Goal: Transaction & Acquisition: Obtain resource

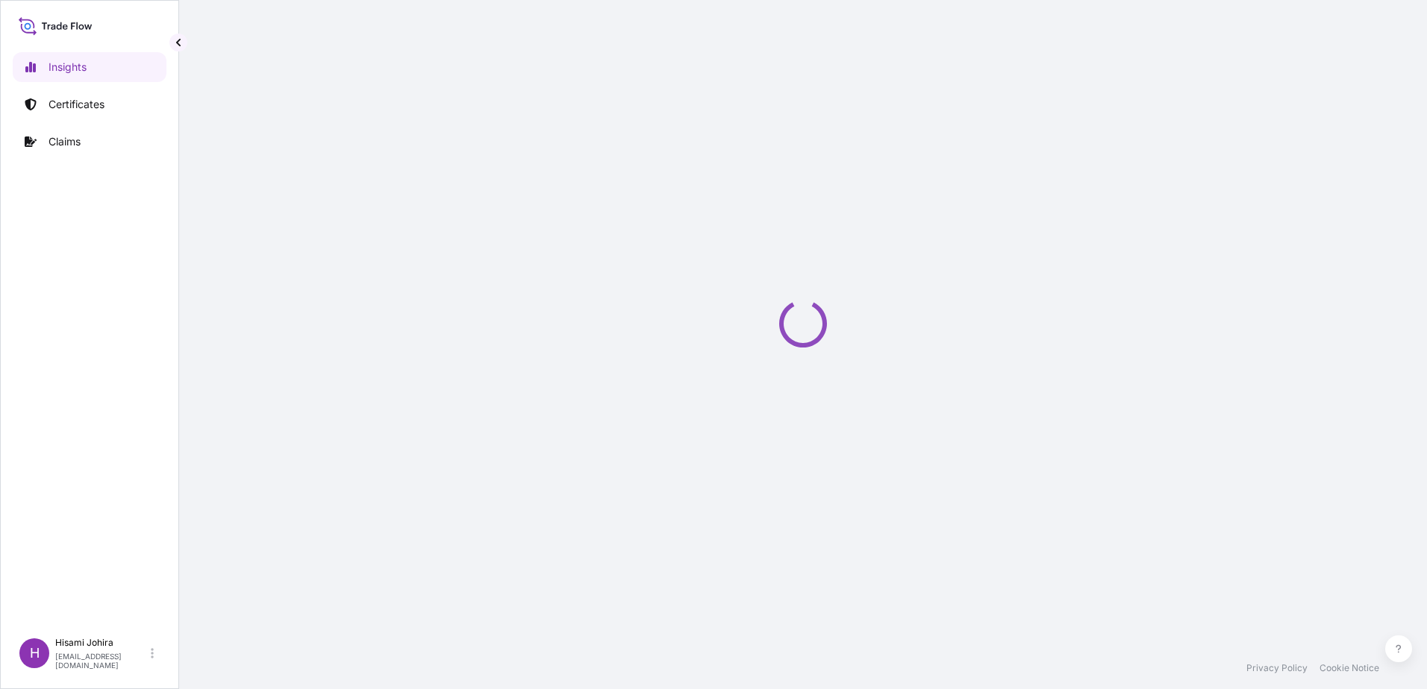
select select "2025"
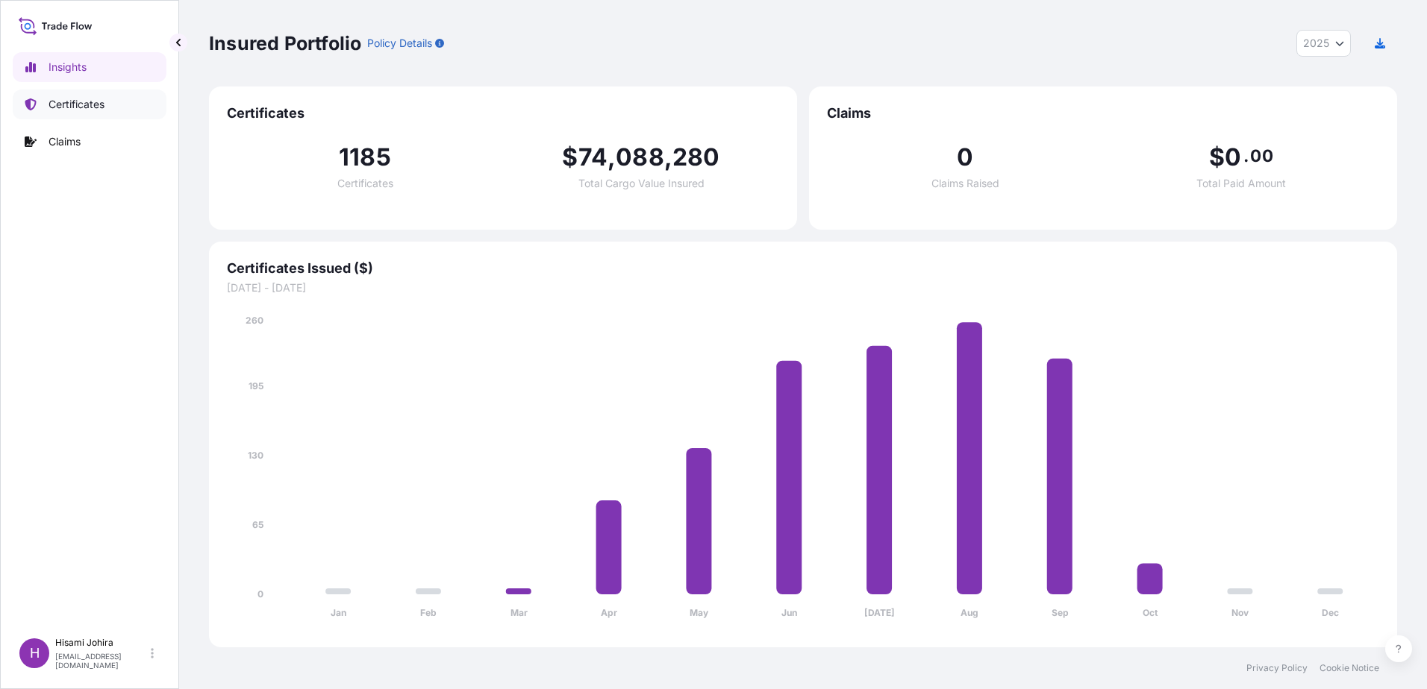
click at [96, 109] on p "Certificates" at bounding box center [76, 104] width 56 height 15
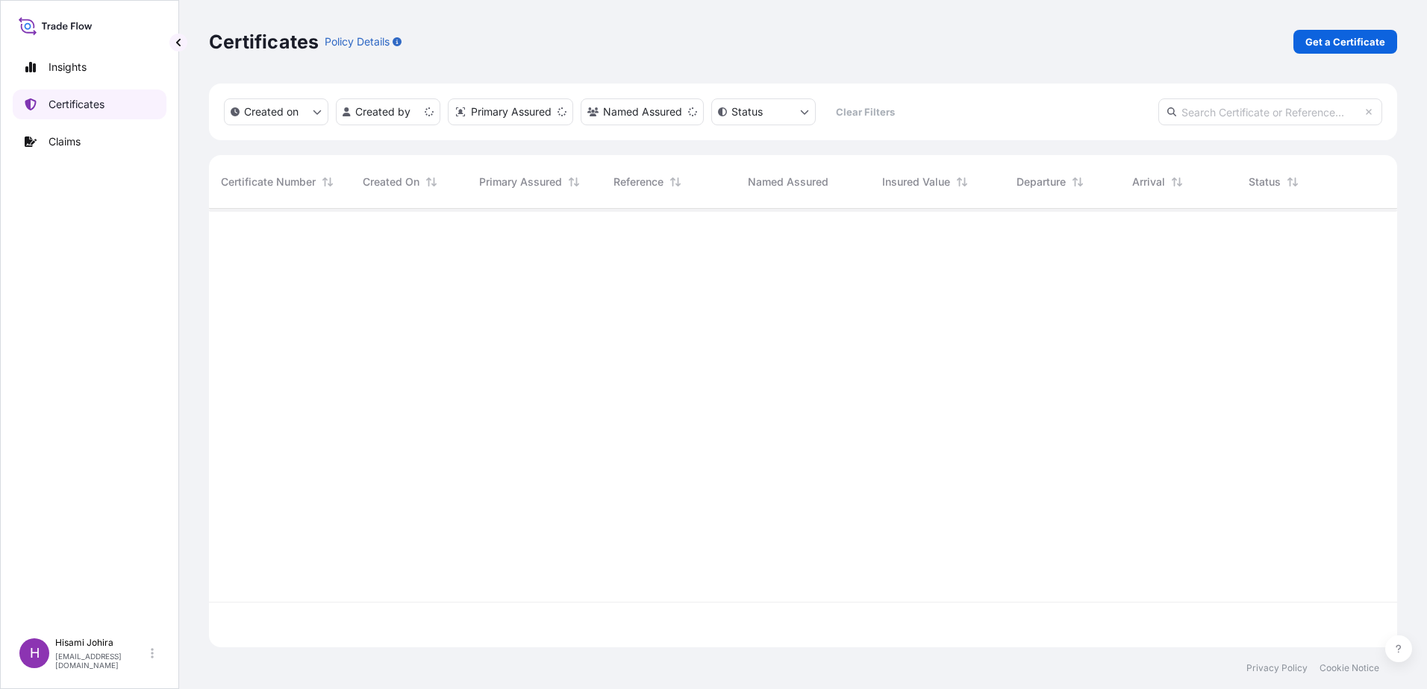
scroll to position [436, 1177]
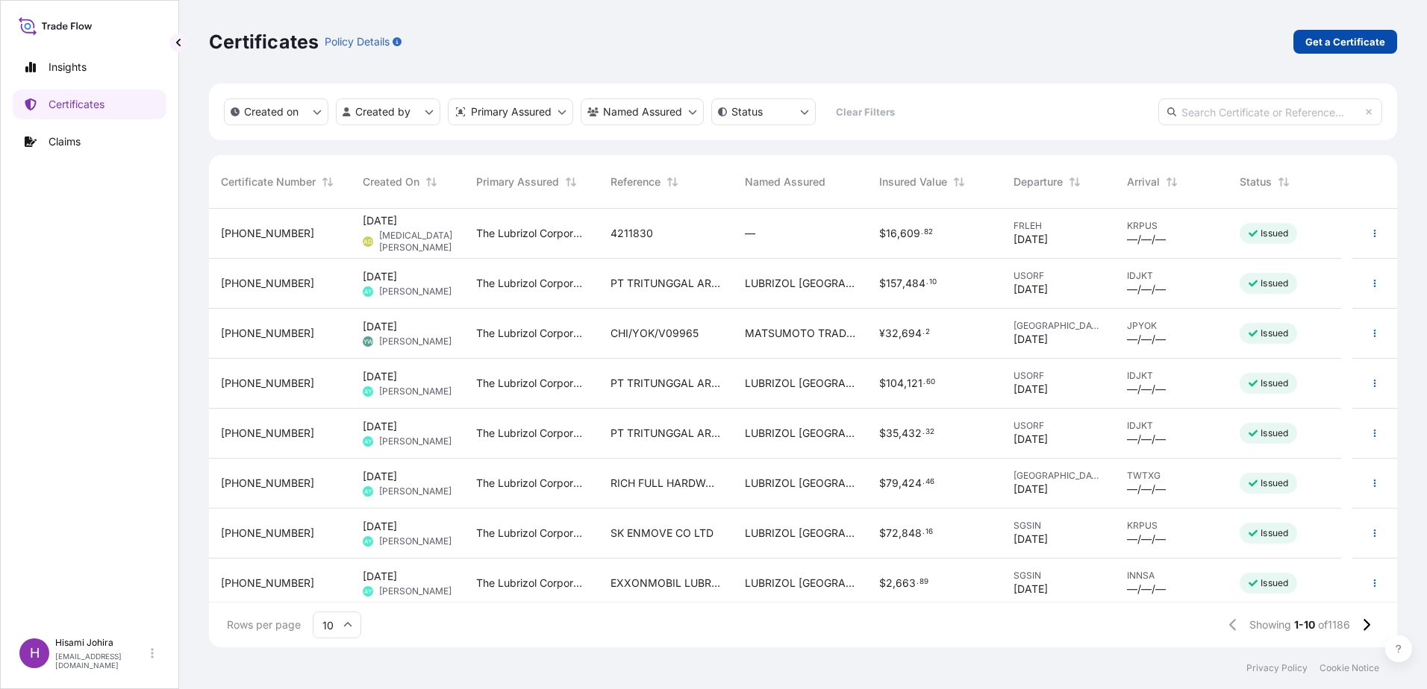
click at [1315, 46] on p "Get a Certificate" at bounding box center [1345, 41] width 80 height 15
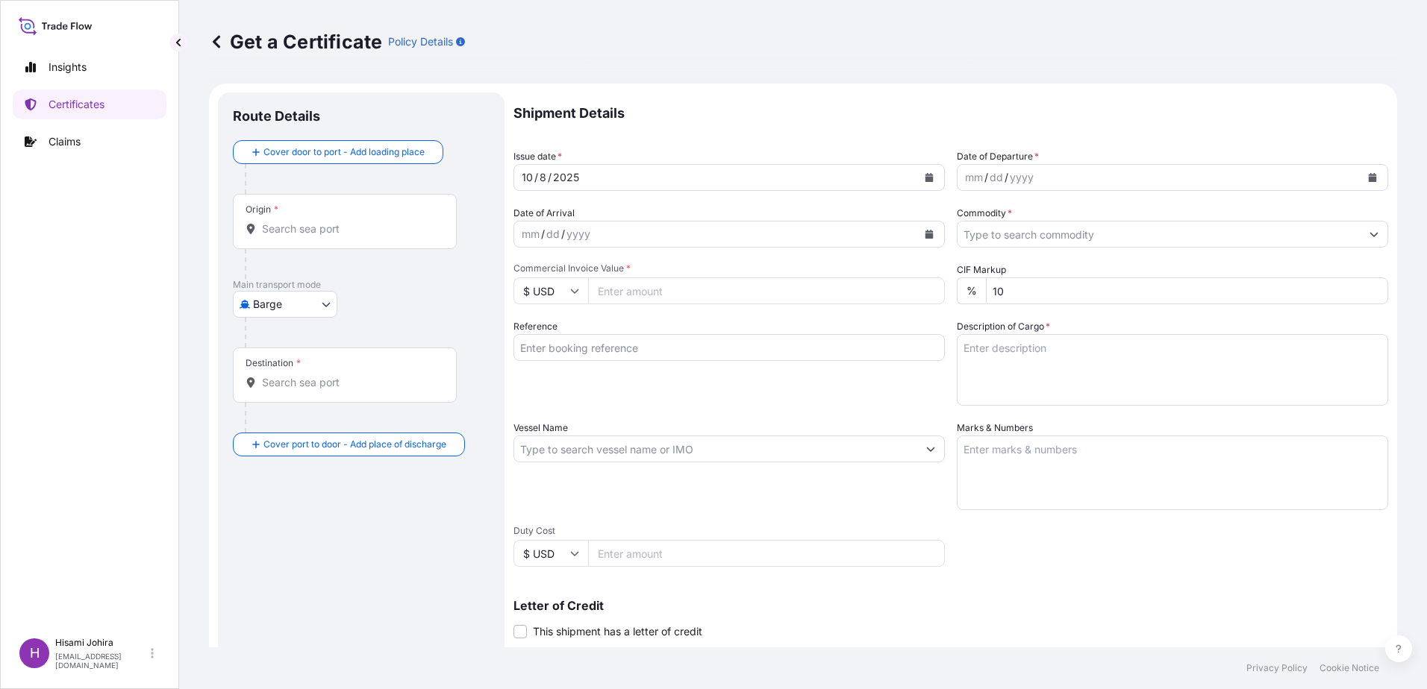
click at [287, 307] on body "Insights Certificates Claims H [PERSON_NAME] [PERSON_NAME][EMAIL_ADDRESS][DOMAI…" at bounding box center [713, 344] width 1427 height 689
click at [288, 343] on div "Air" at bounding box center [286, 343] width 95 height 27
select select "Air"
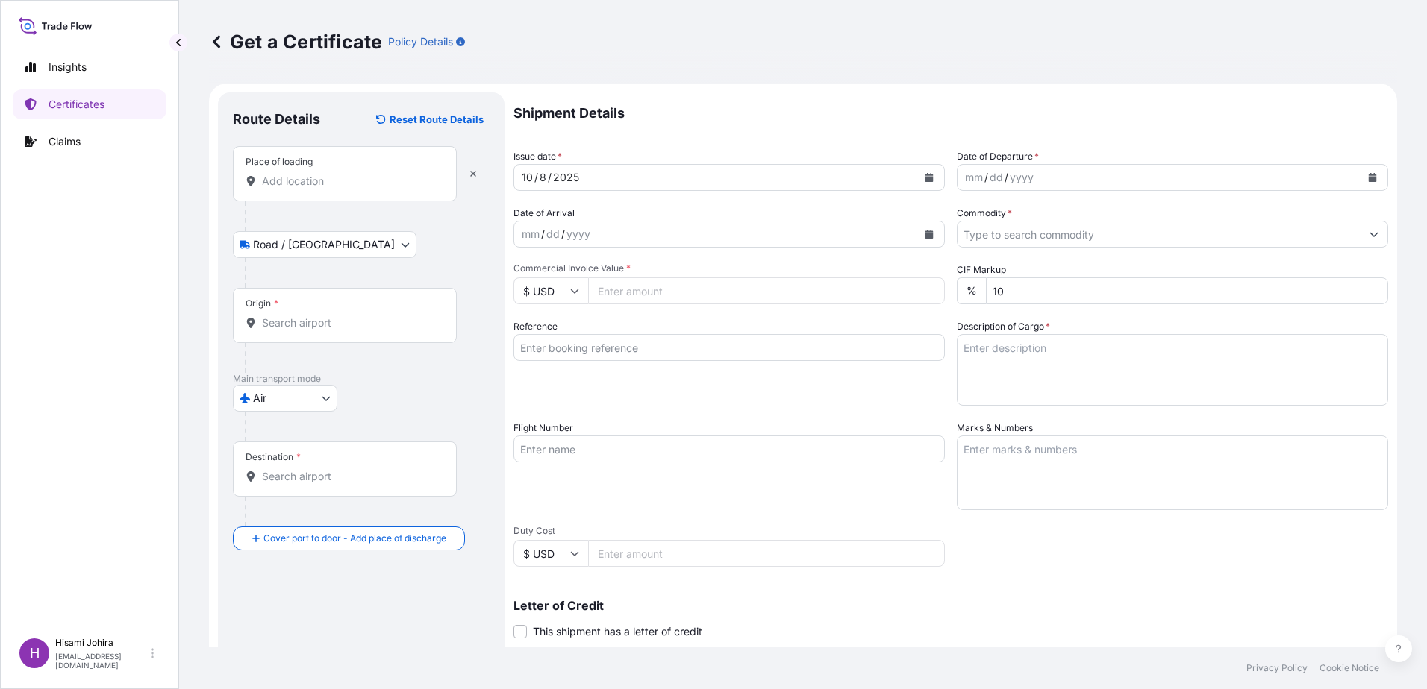
click at [331, 190] on div "Place of loading" at bounding box center [345, 173] width 224 height 55
click at [331, 189] on input "Place of loading" at bounding box center [350, 181] width 176 height 15
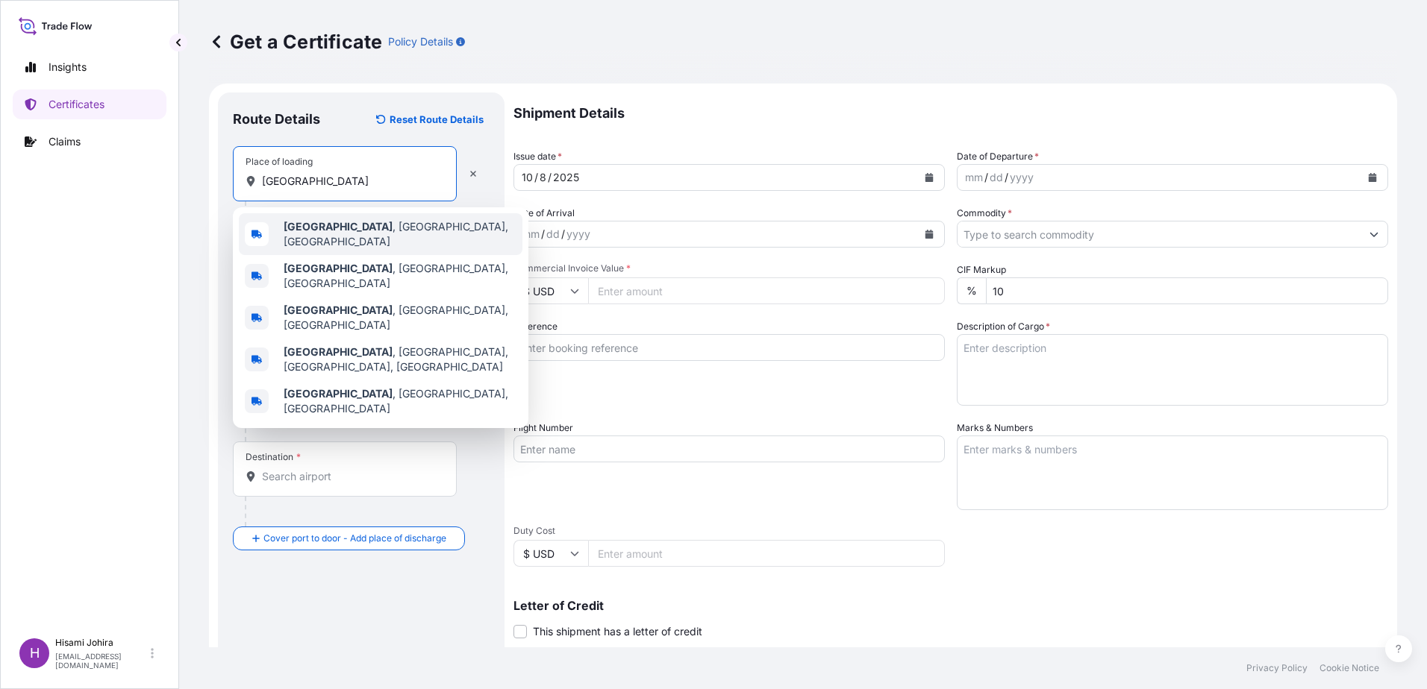
click at [304, 231] on b "Jeffersonville" at bounding box center [338, 226] width 109 height 13
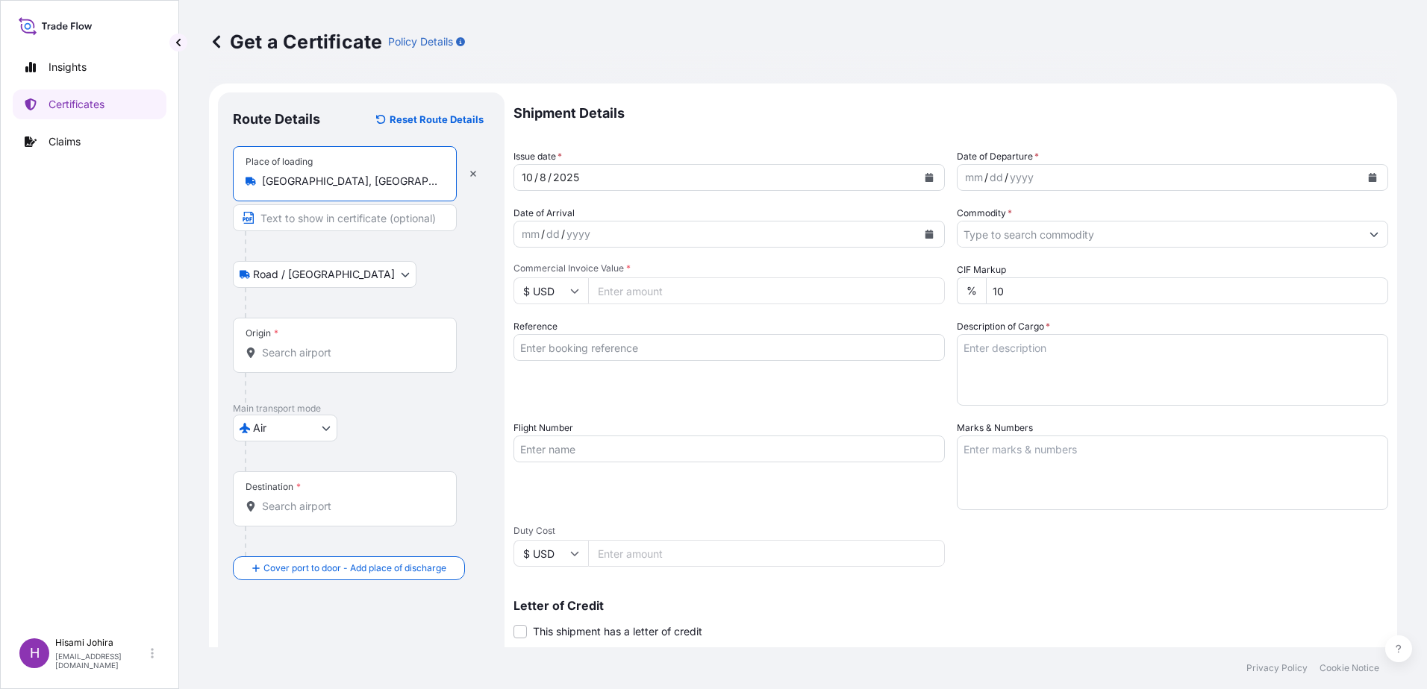
type input "Jeffersonville, IN, USA"
click at [288, 355] on input "Origin *" at bounding box center [350, 352] width 176 height 15
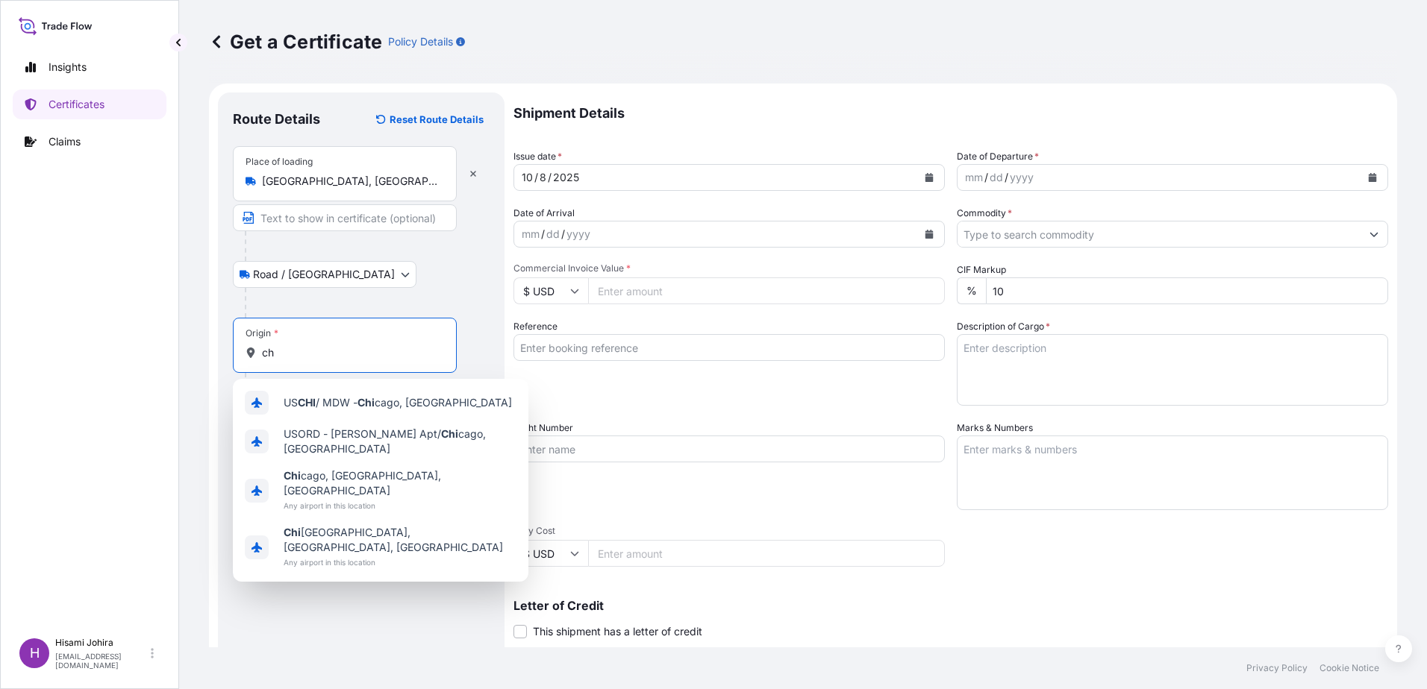
type input "c"
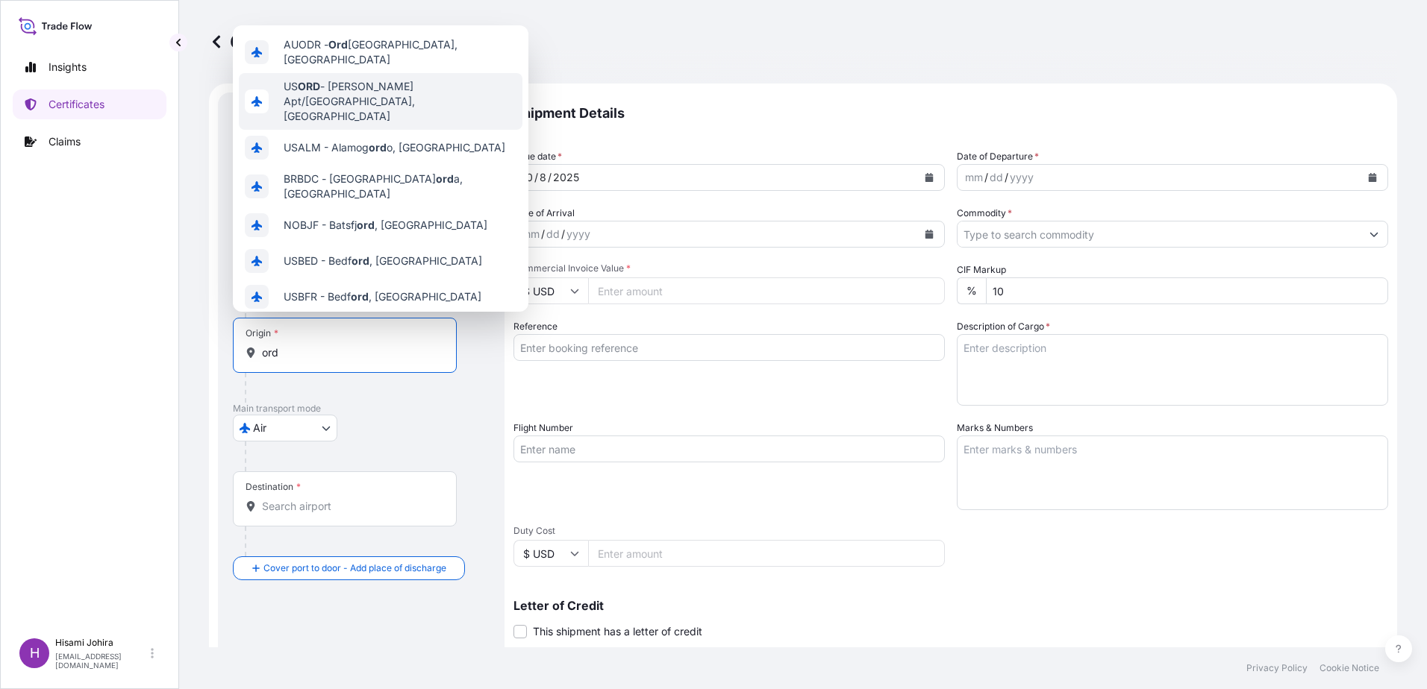
click at [351, 75] on div "US ORD - OHare Apt/Chicago, United States" at bounding box center [381, 101] width 284 height 57
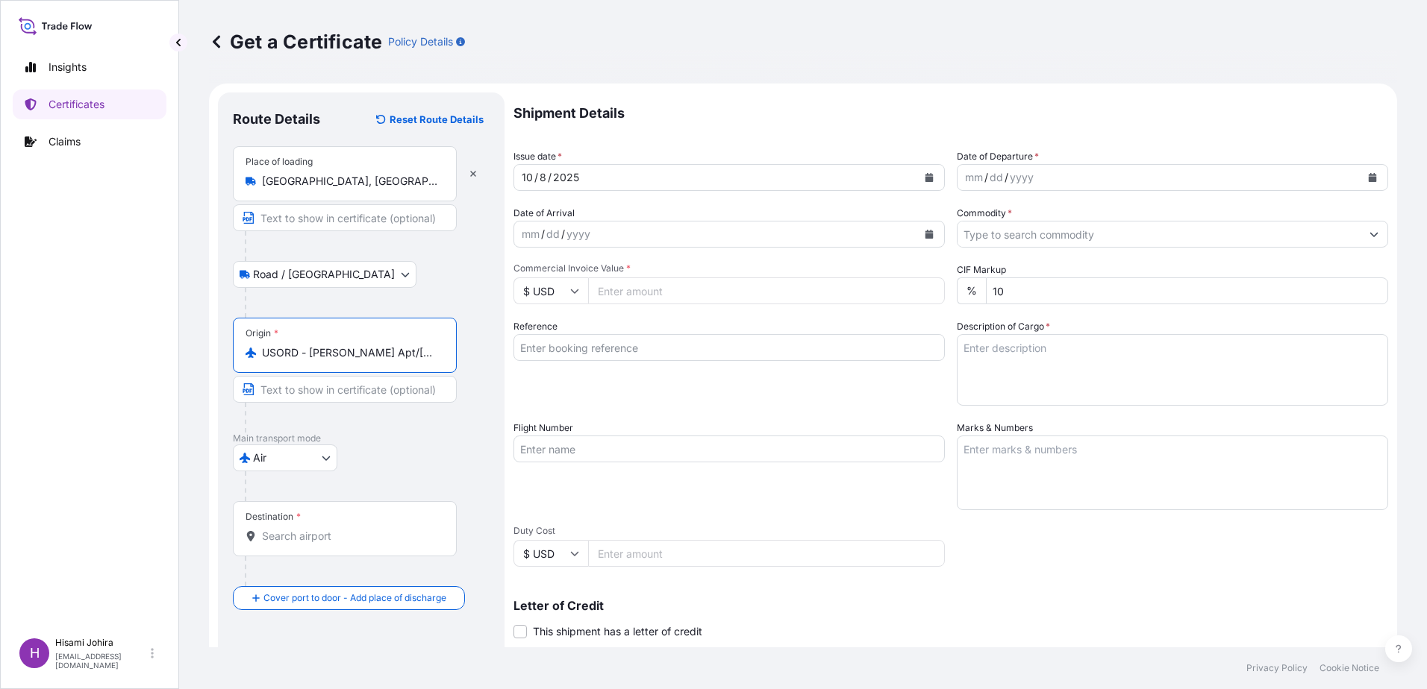
type input "USORD - OHare Apt/Chicago, United States"
click at [341, 525] on div "Destination *" at bounding box center [345, 528] width 224 height 55
click at [341, 529] on input "Destination *" at bounding box center [350, 536] width 176 height 15
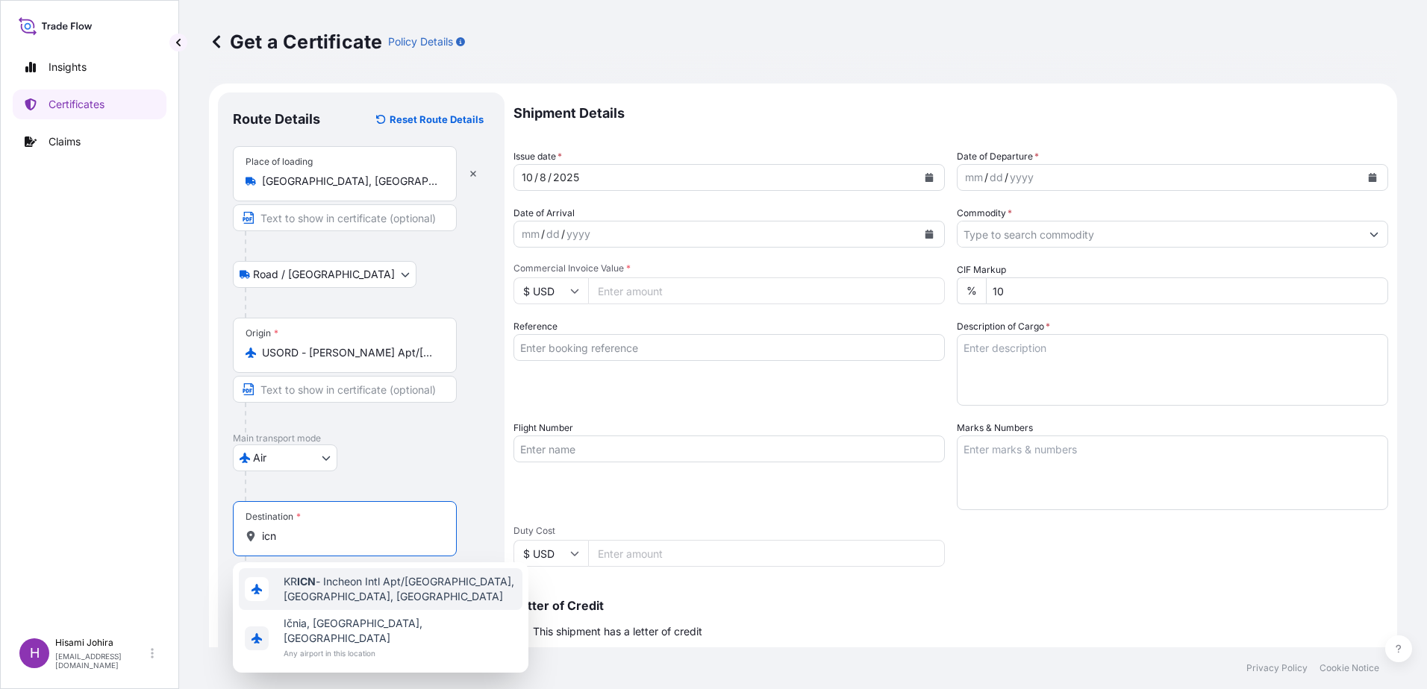
click at [342, 586] on span "KR ICN - Incheon Intl Apt/Seoul, Korea, South" at bounding box center [400, 590] width 233 height 30
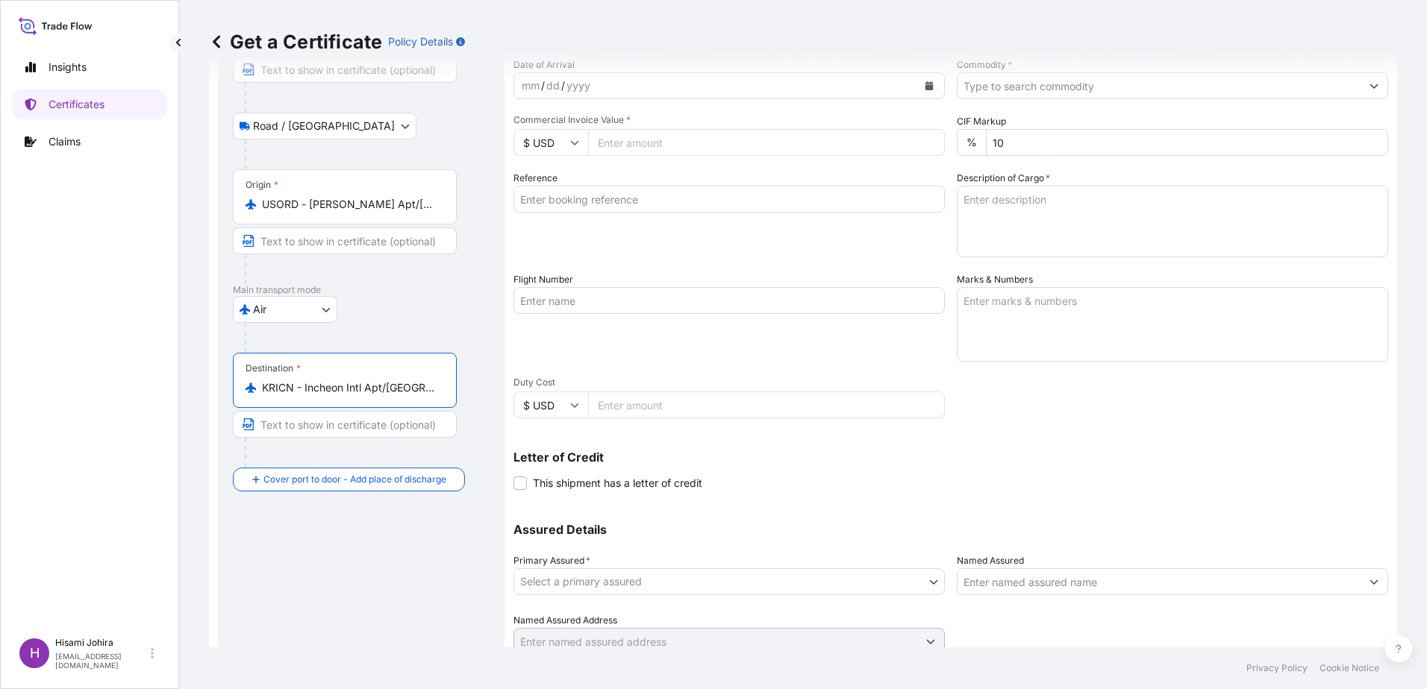
scroll to position [149, 0]
type input "KRICN - Incheon Intl Apt/Seoul, Korea, South"
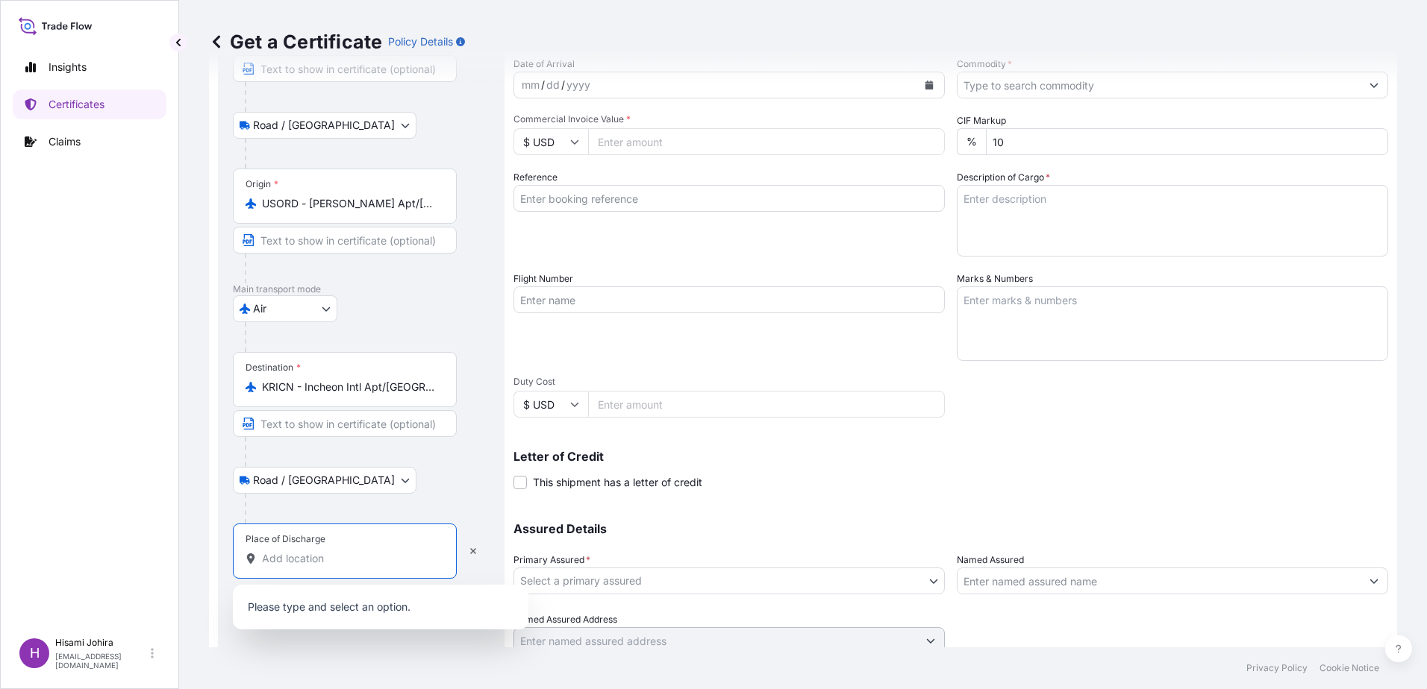
click at [332, 552] on input "Place of Discharge" at bounding box center [350, 558] width 176 height 15
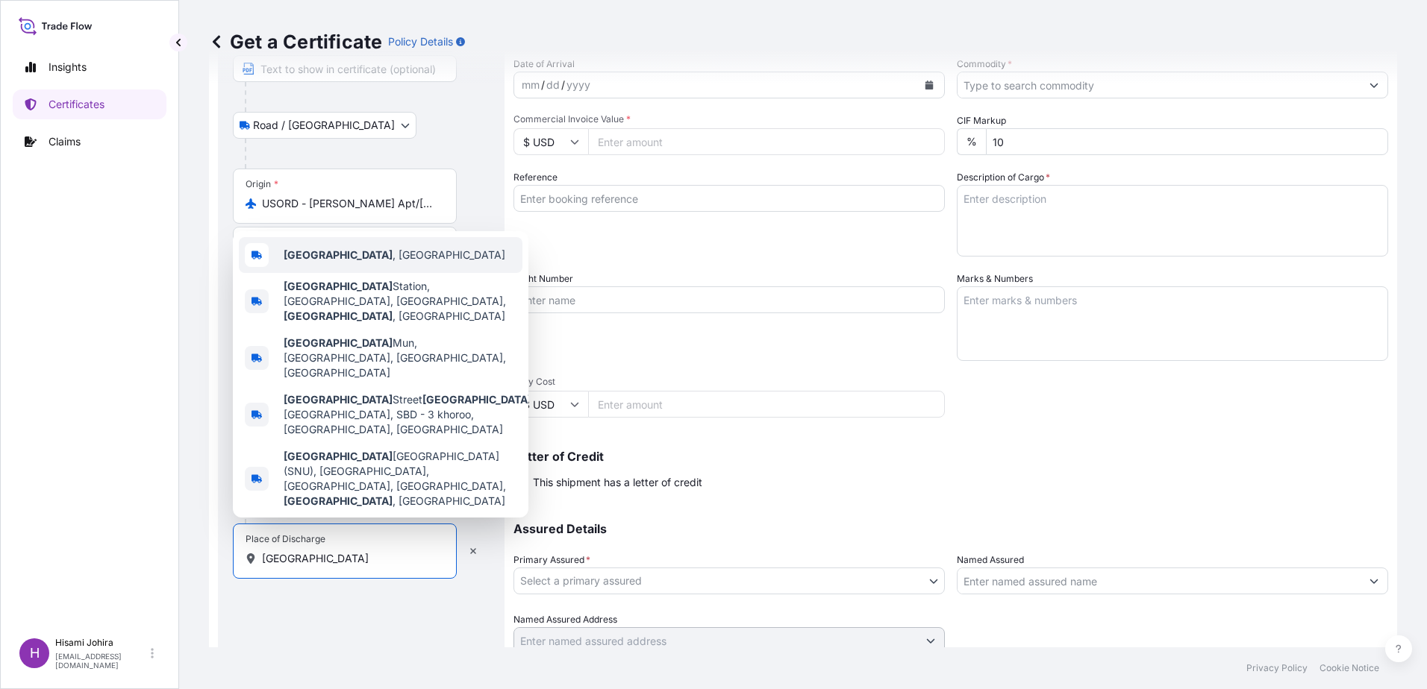
click at [319, 263] on span "Seoul , South Korea" at bounding box center [395, 255] width 222 height 15
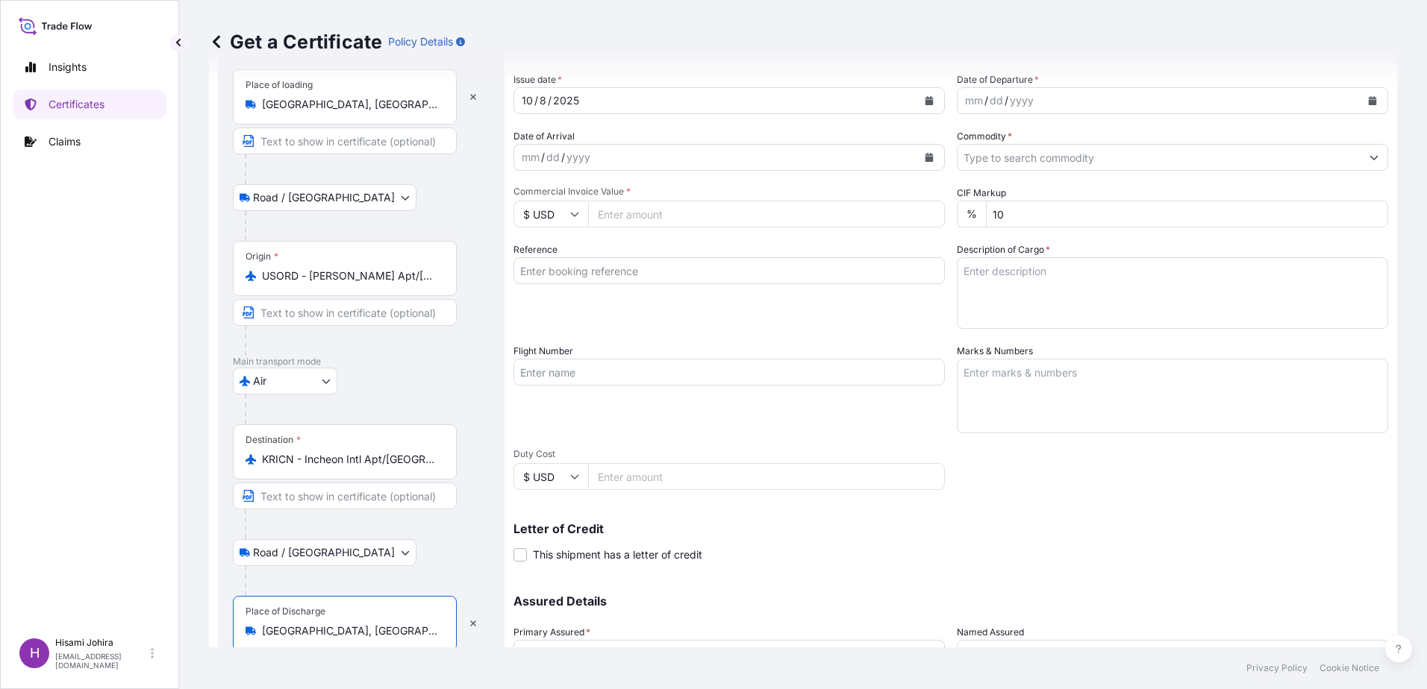
scroll to position [0, 0]
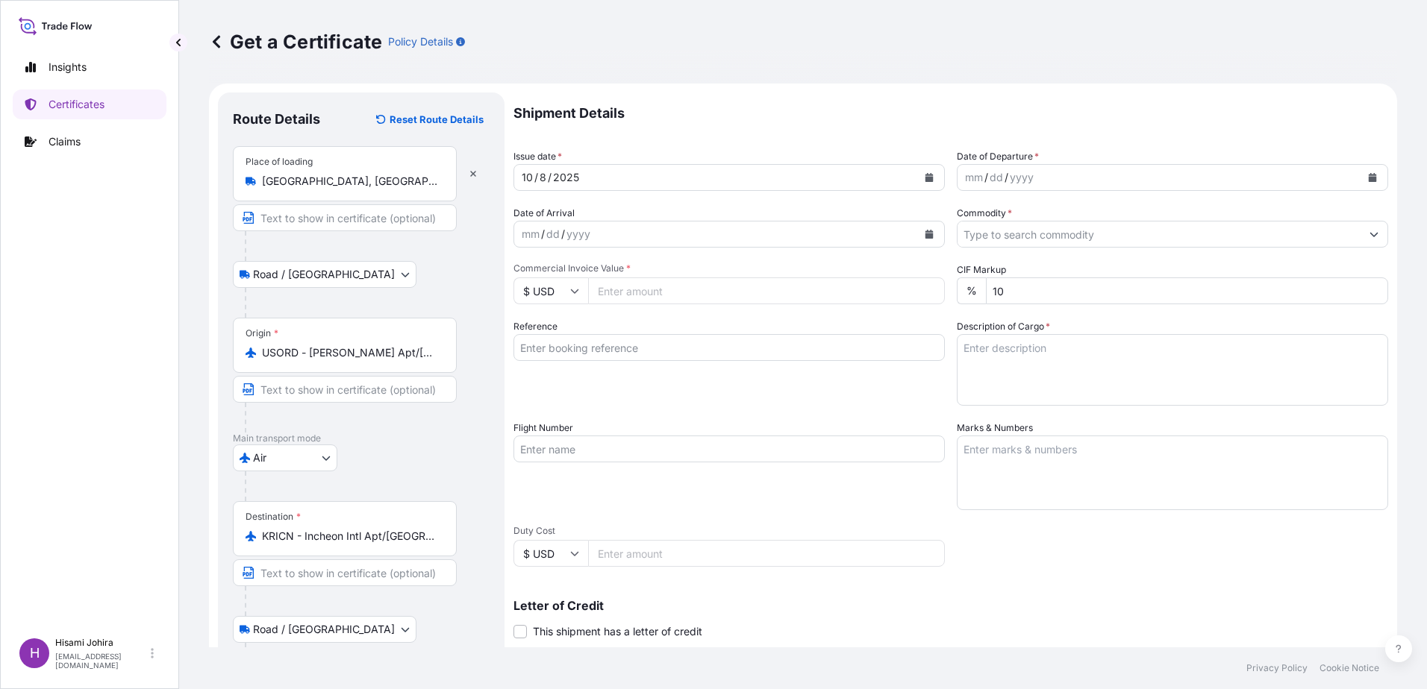
type input "[GEOGRAPHIC_DATA], [GEOGRAPHIC_DATA]"
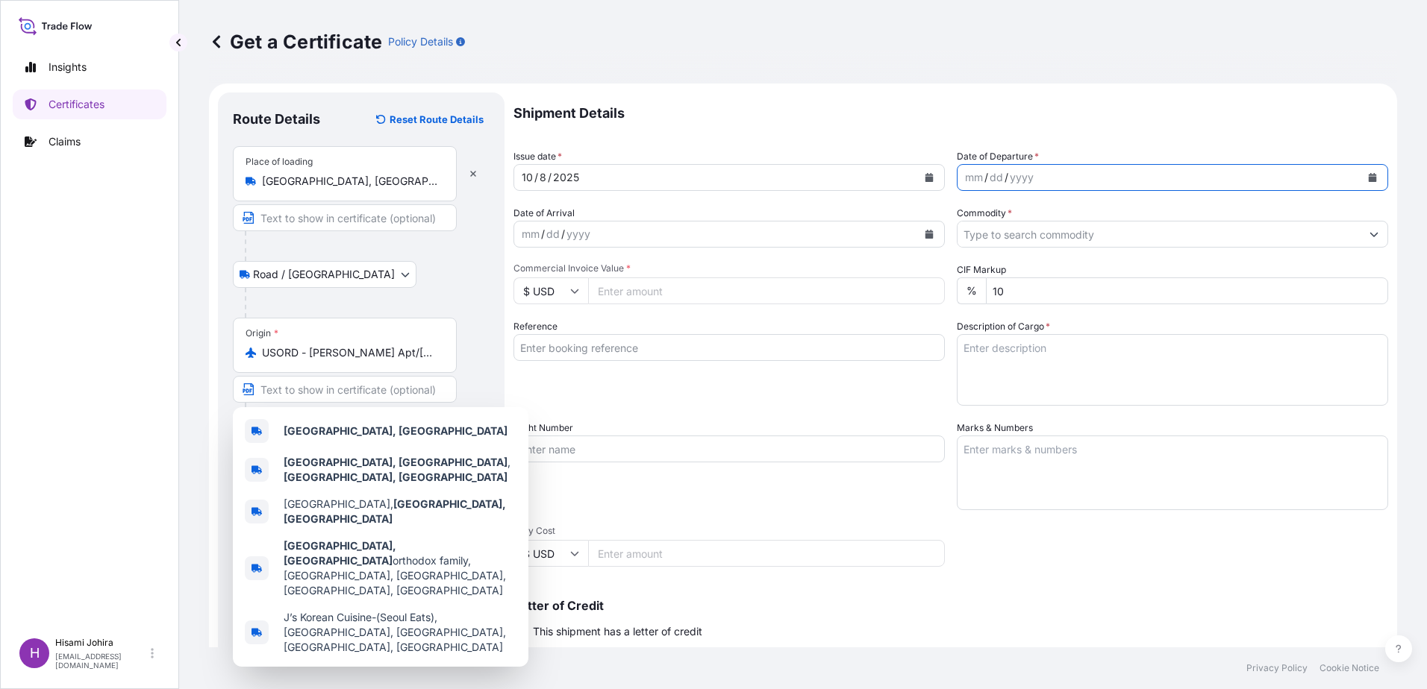
click at [1368, 181] on icon "Calendar" at bounding box center [1372, 177] width 8 height 9
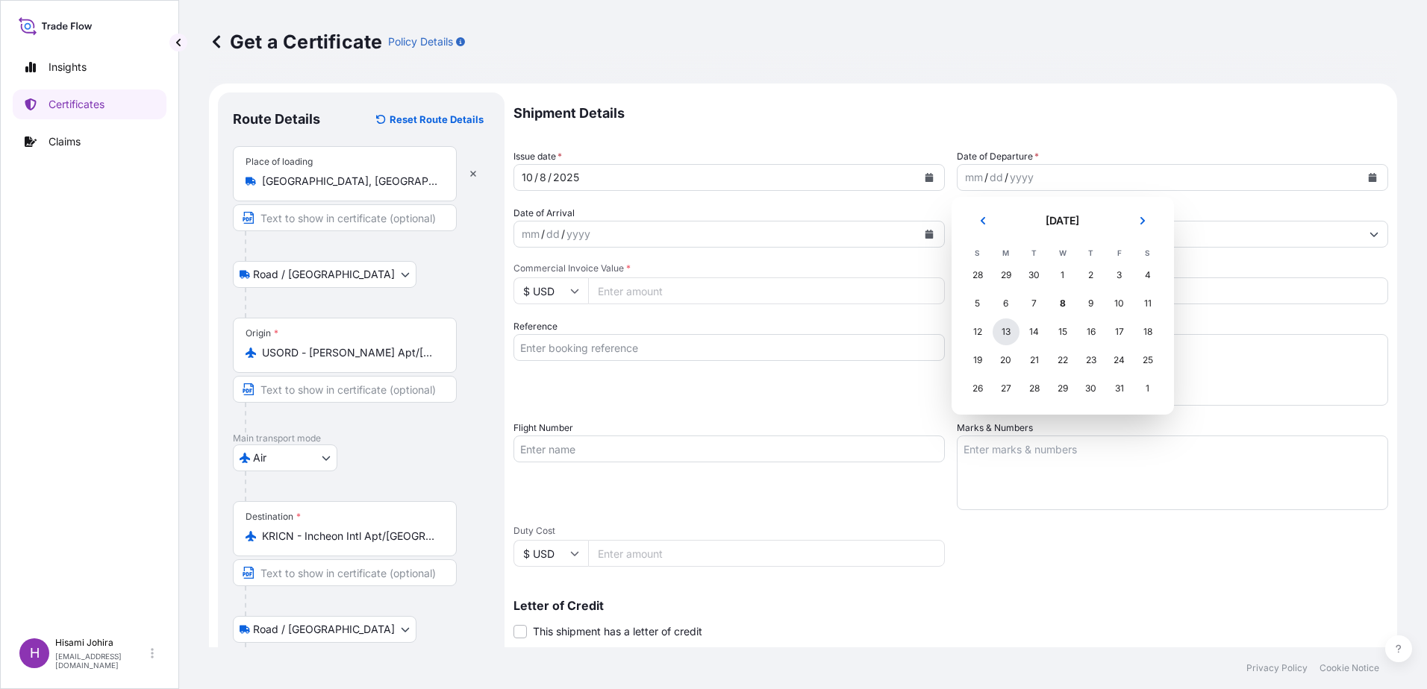
click at [1009, 327] on div "13" at bounding box center [1005, 332] width 27 height 27
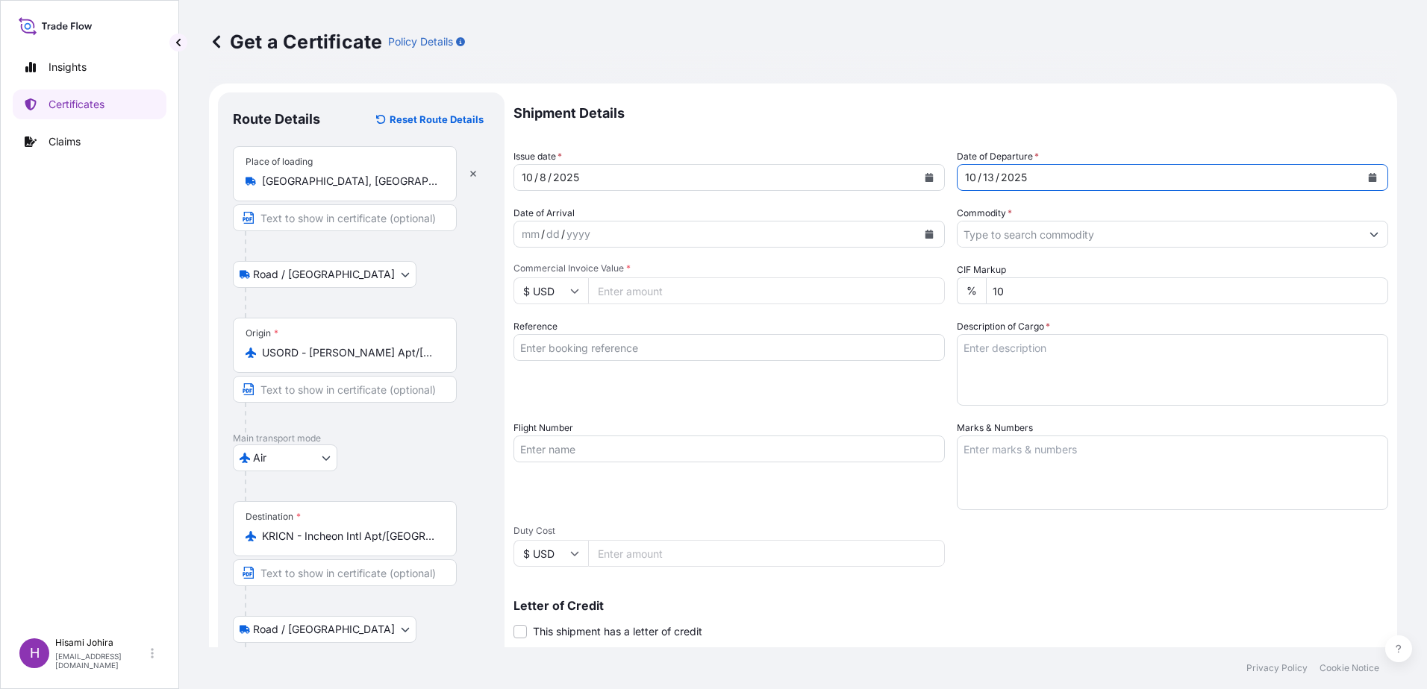
click at [927, 239] on button "Calendar" at bounding box center [929, 234] width 24 height 24
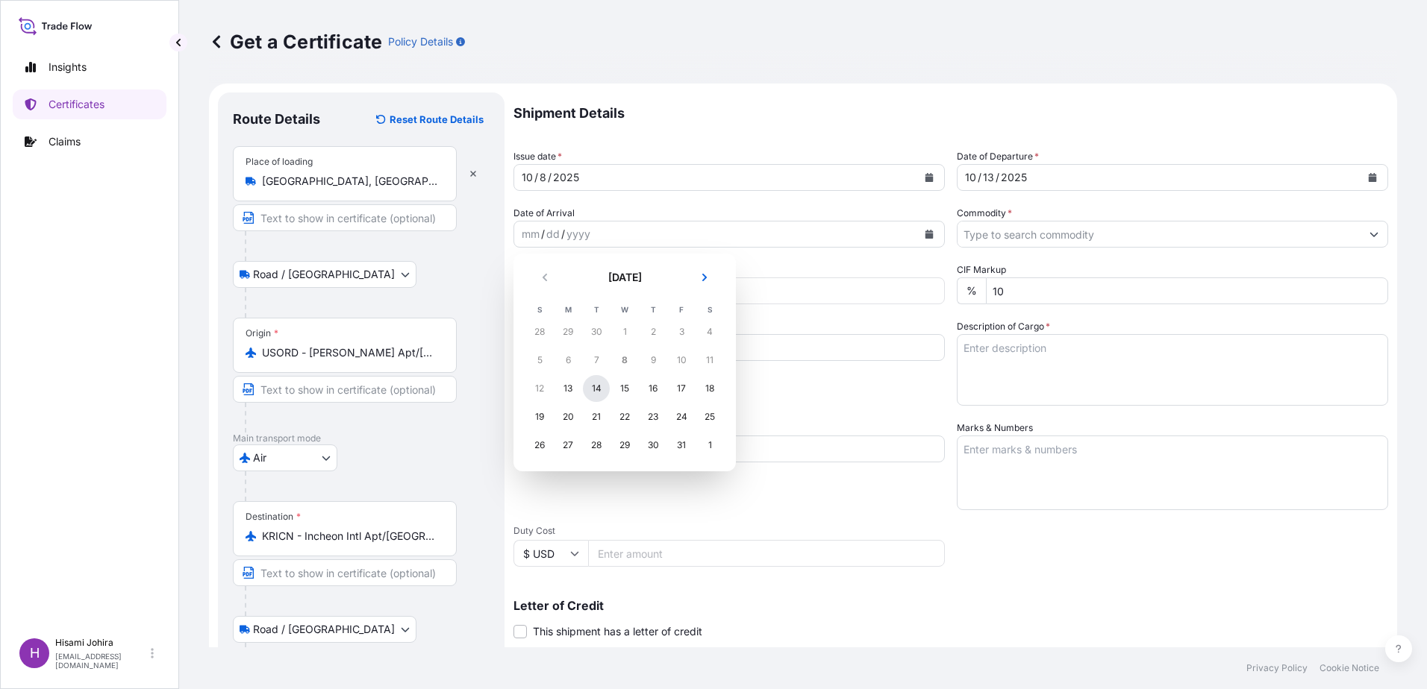
click at [593, 390] on div "14" at bounding box center [596, 388] width 27 height 27
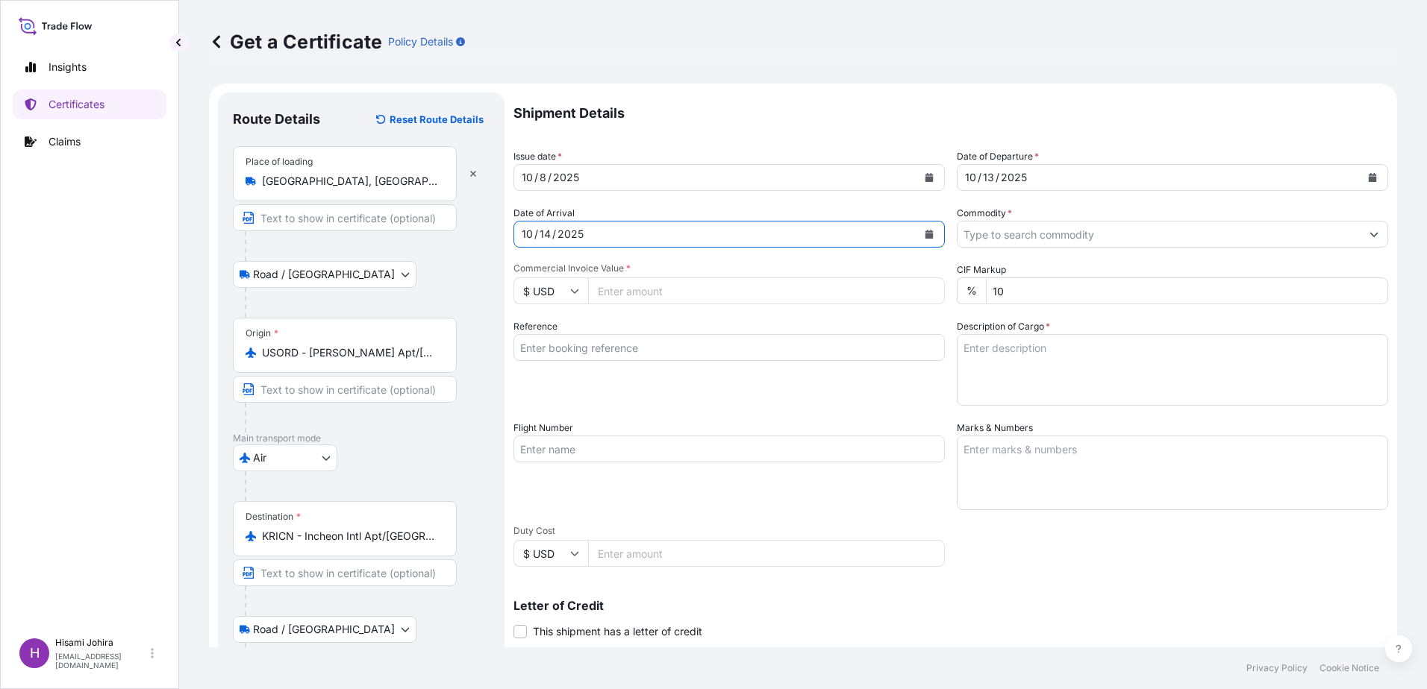
click at [1369, 233] on icon "Show suggestions" at bounding box center [1373, 234] width 9 height 9
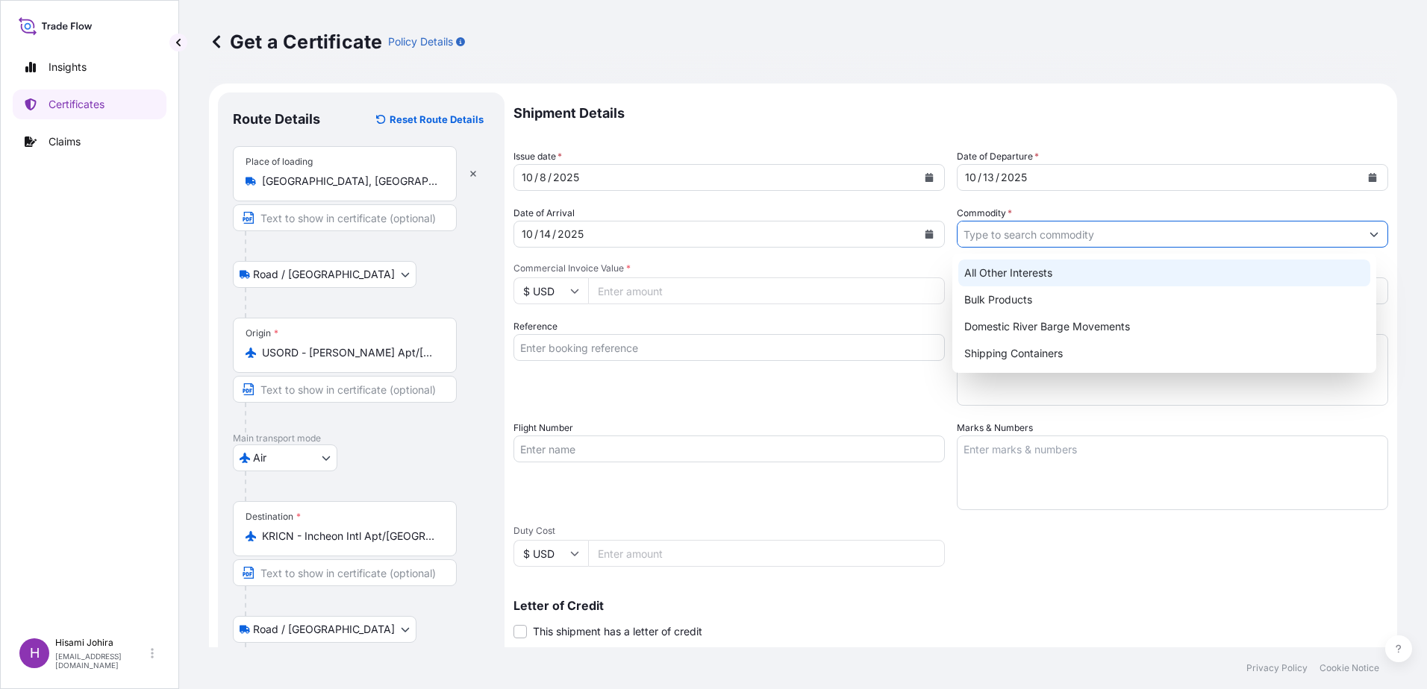
click at [1007, 270] on div "All Other Interests" at bounding box center [1164, 273] width 413 height 27
type input "All Other Interests"
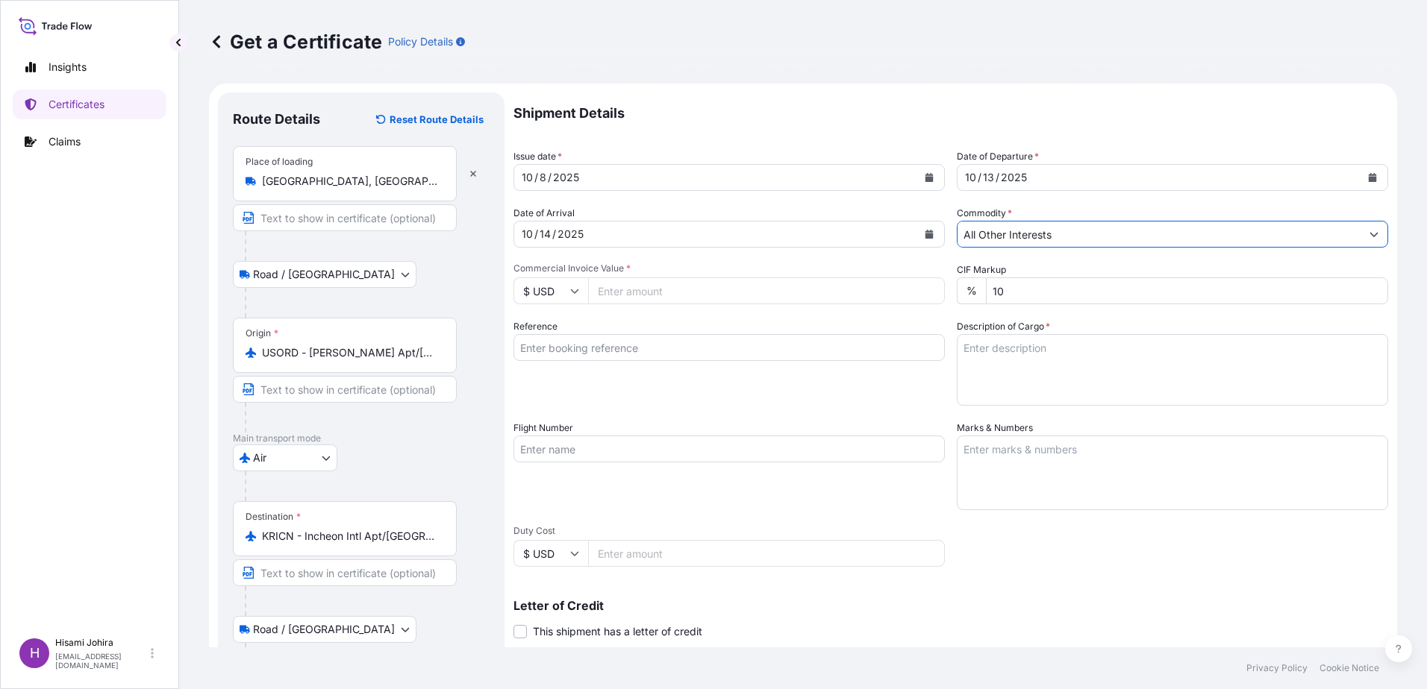
click at [703, 290] on input "Commercial Invoice Value *" at bounding box center [766, 291] width 357 height 27
type input "4779.50"
click at [661, 352] on input "Reference" at bounding box center [728, 347] width 431 height 27
type input "4238453"
click at [1001, 350] on textarea "Description of Cargo *" at bounding box center [1172, 370] width 431 height 72
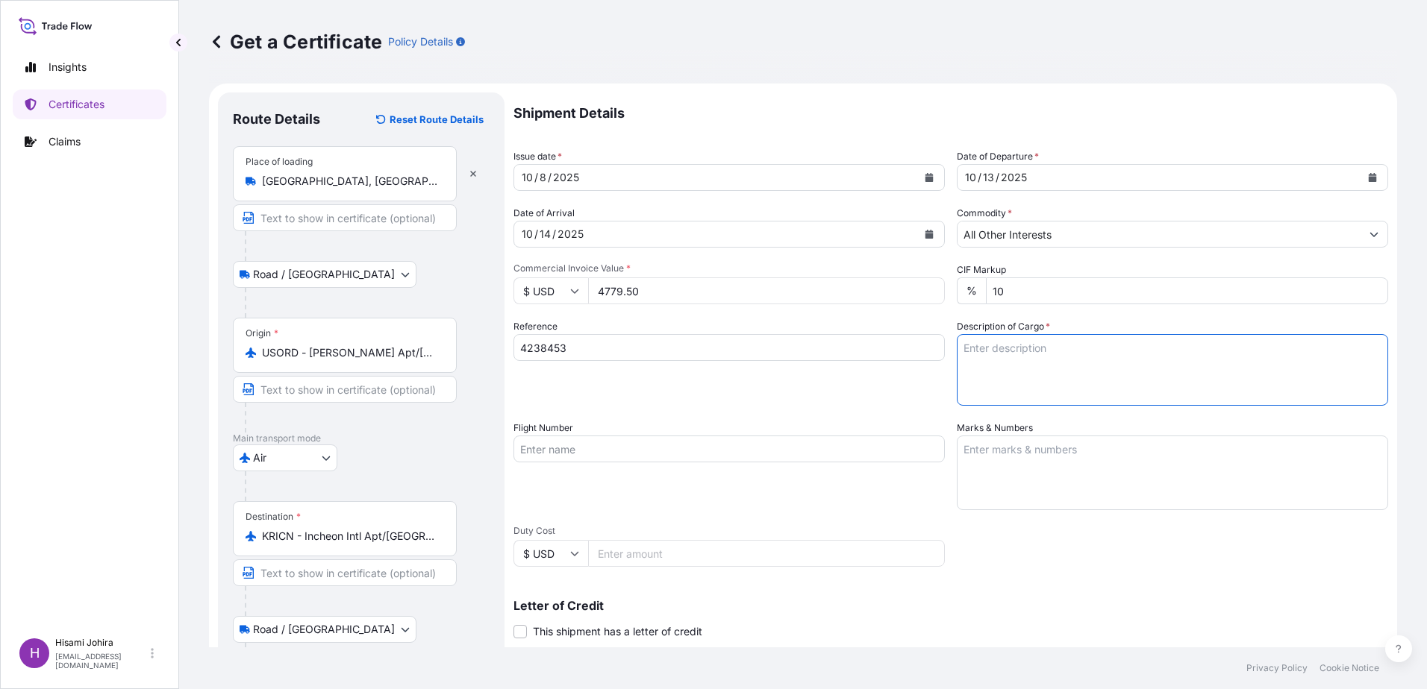
paste textarea "CARBOPOL(R) 934 NF POLYMER"
type textarea "CARBOPOL(R) 934 NF POLYMER"
click at [925, 369] on div "Reference 4238453" at bounding box center [728, 362] width 431 height 87
click at [580, 444] on input "Flight Number" at bounding box center [728, 449] width 431 height 27
click at [562, 449] on input "Flight Number" at bounding box center [728, 449] width 431 height 27
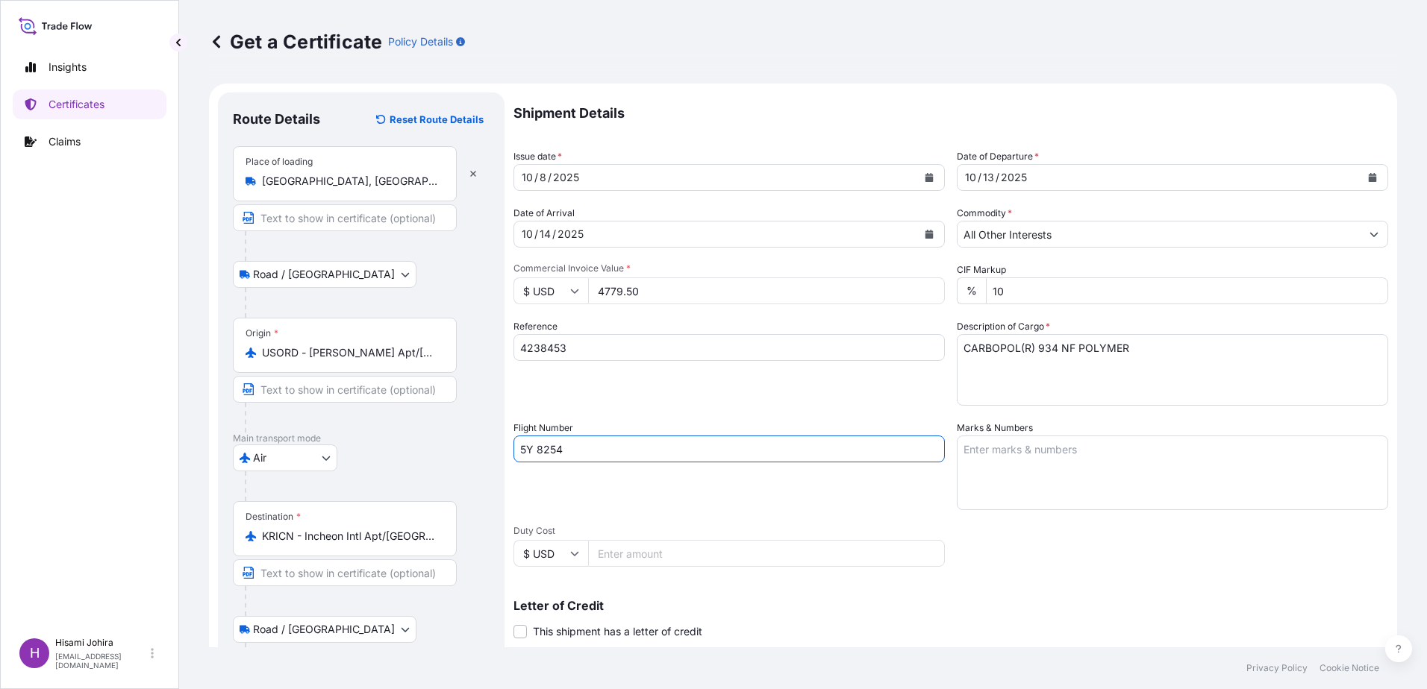
type input "5Y 8254"
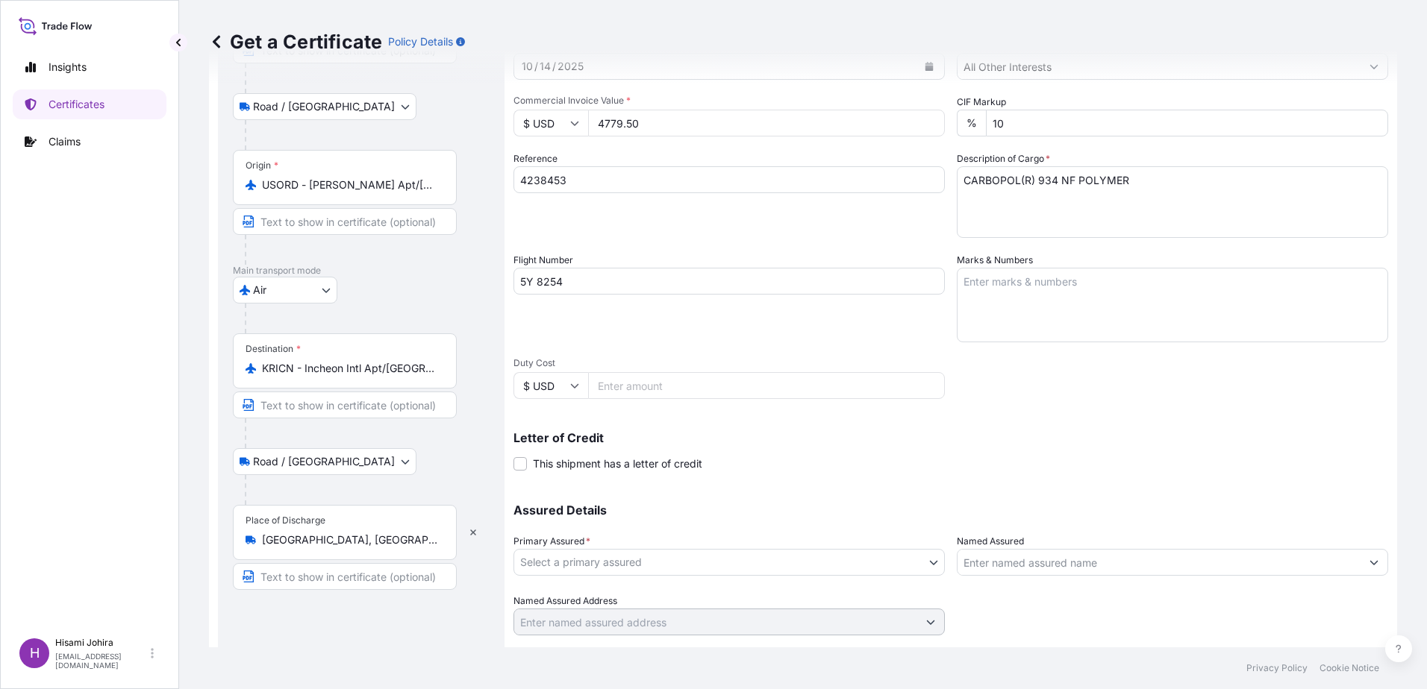
scroll to position [207, 0]
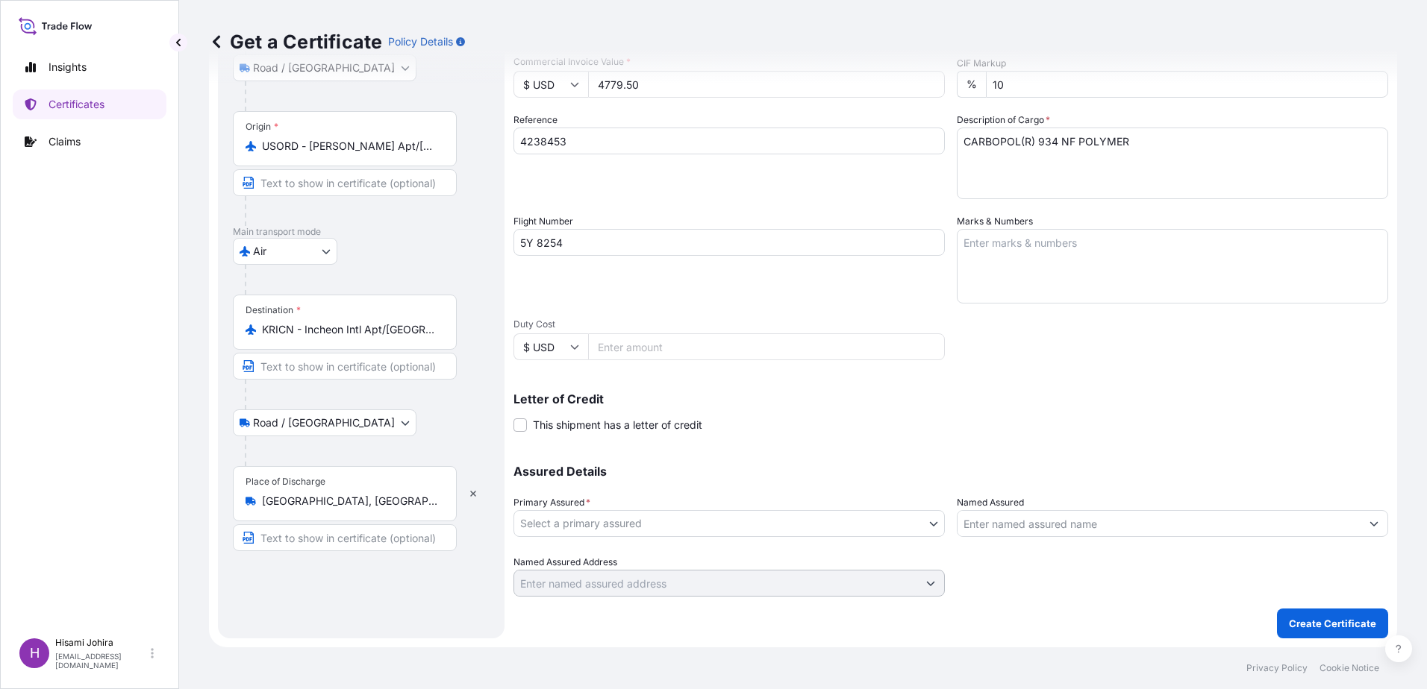
click at [649, 531] on body "Insights Certificates Claims H Hisami Johira hisami.johira@am.kwe.com Get a Cer…" at bounding box center [713, 344] width 1427 height 689
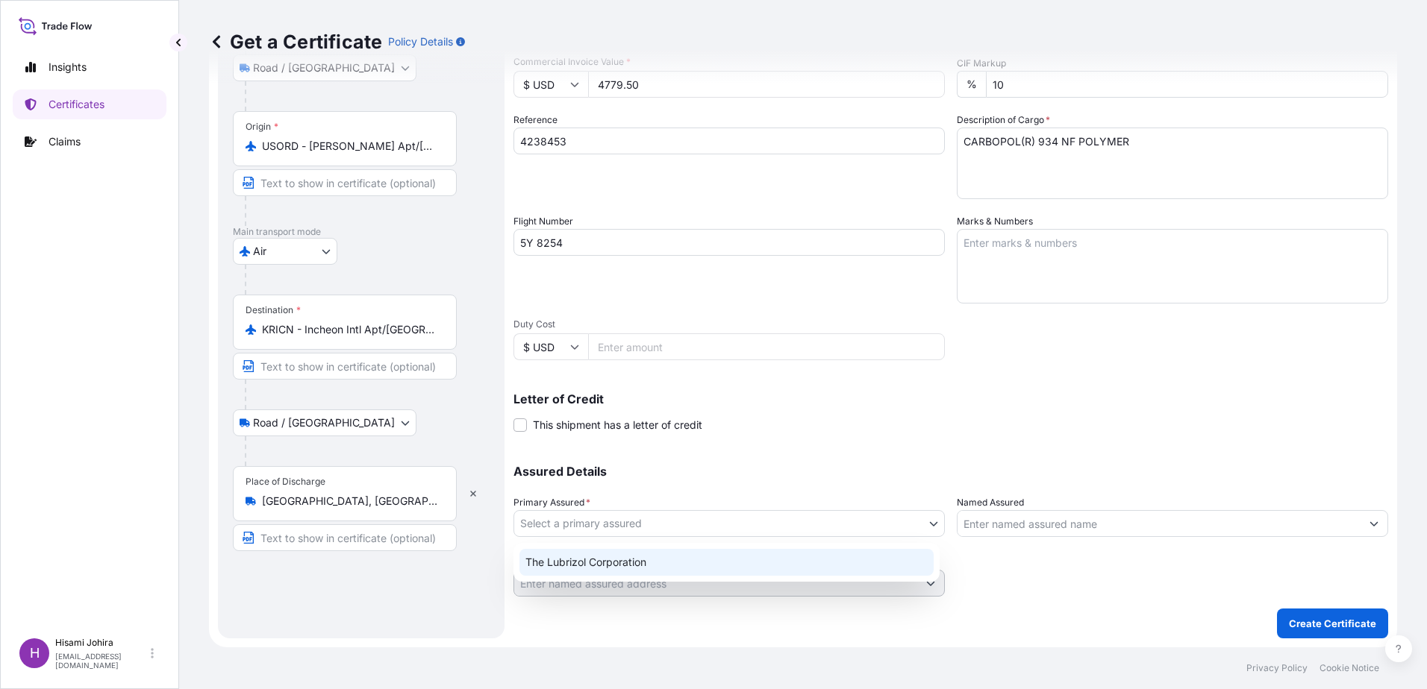
click at [644, 560] on div "The Lubrizol Corporation" at bounding box center [726, 562] width 414 height 27
select select "31566"
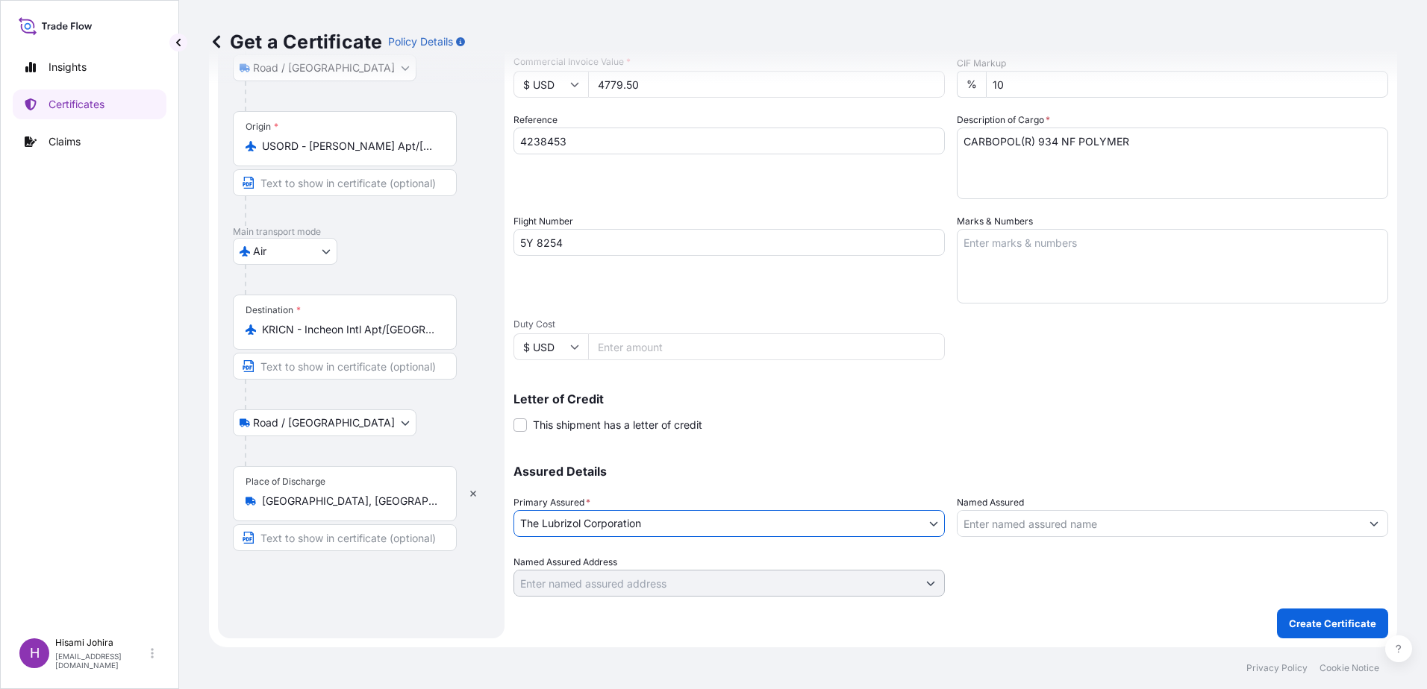
click at [1054, 525] on input "Named Assured" at bounding box center [1158, 523] width 403 height 27
click at [1068, 533] on input "Named Assured" at bounding box center [1158, 523] width 403 height 27
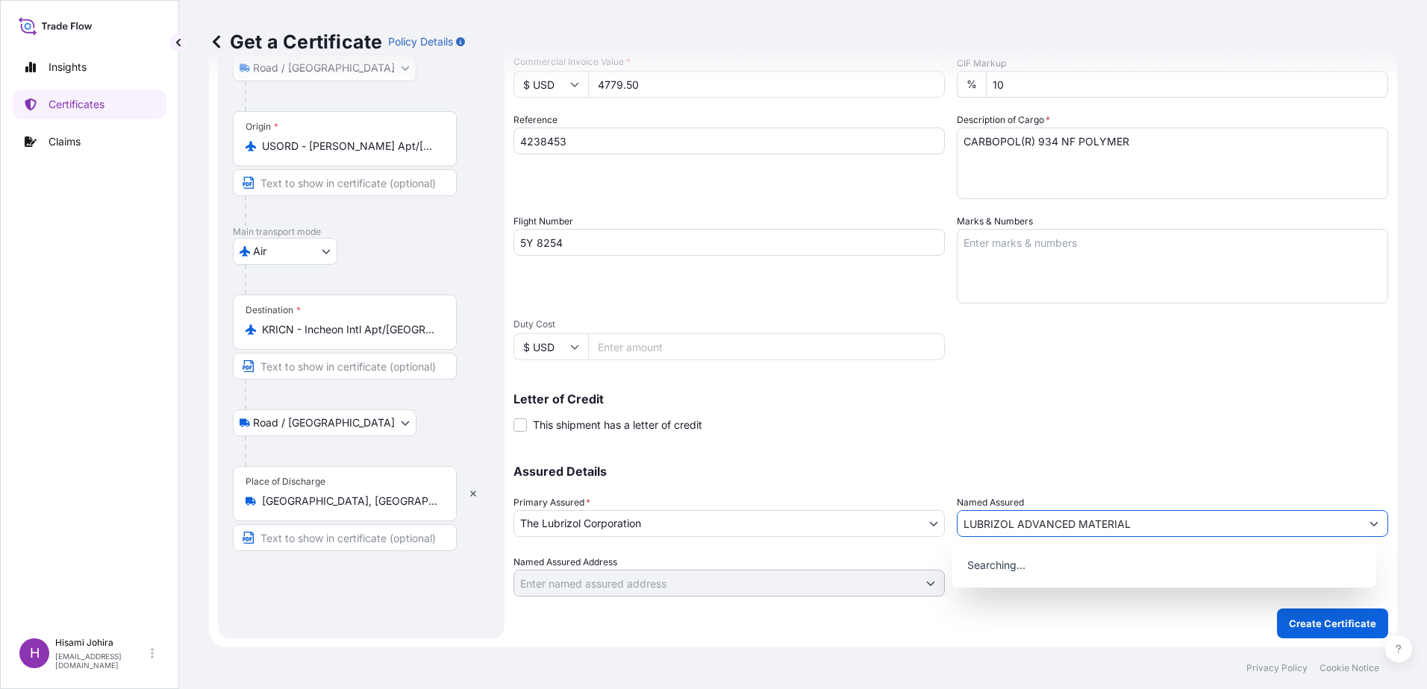
type input "LUBRIZOL ADVANCED MATERIALS"
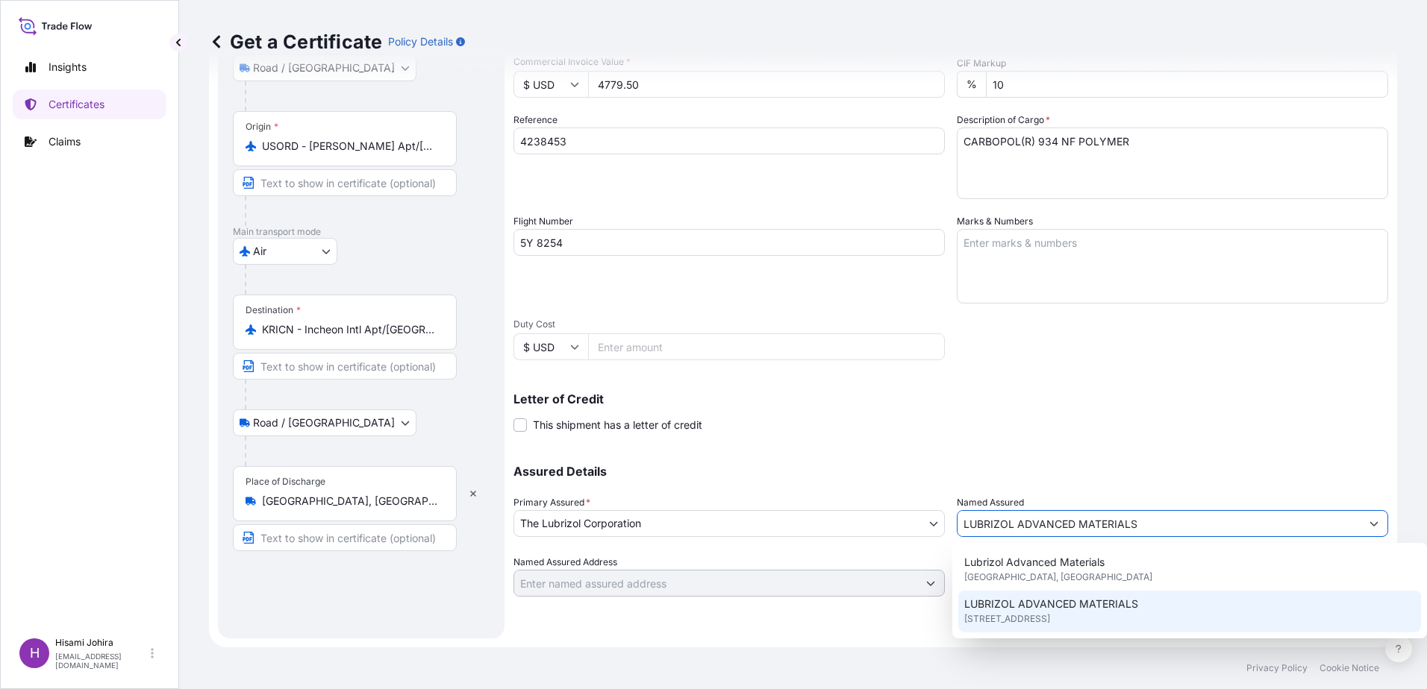
click at [1112, 610] on span "LUBRIZOL ADVANCED MATERIALS" at bounding box center [1051, 604] width 174 height 15
type input "[STREET_ADDRESS]"
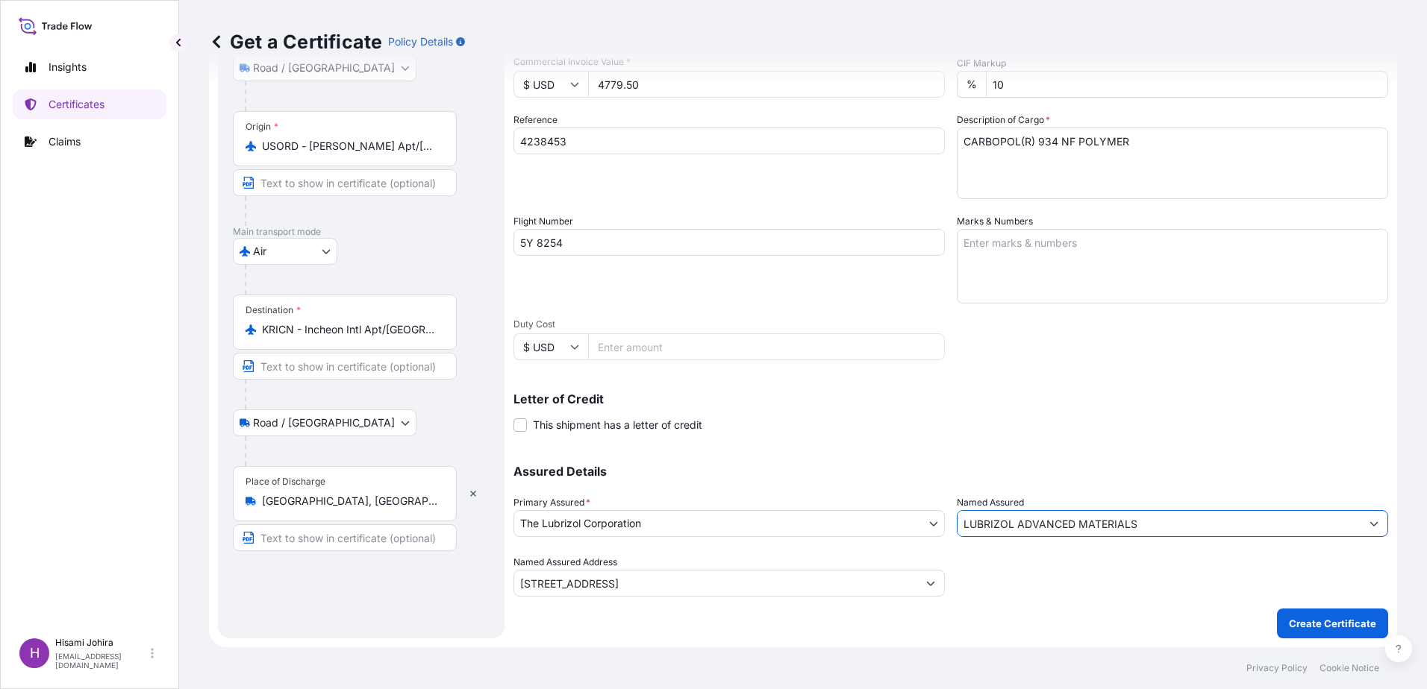
type input "LUBRIZOL ADVANCED MATERIALS"
click at [1085, 609] on div "Shipment Details Issue date * 10 / 8 / 2025 Date of Departure * 10 / 13 / 2025 …" at bounding box center [950, 262] width 874 height 753
click at [1317, 617] on button "Create Certificate" at bounding box center [1332, 624] width 111 height 30
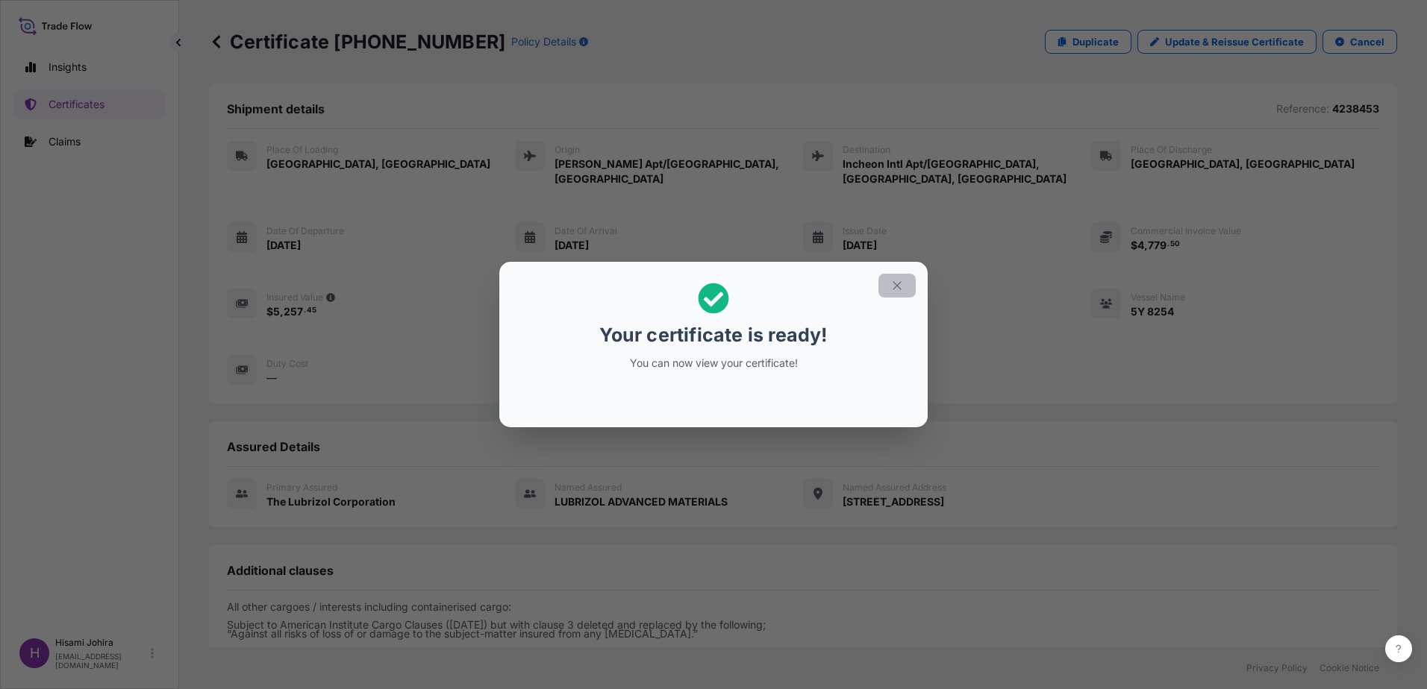
click at [895, 290] on icon "button" at bounding box center [896, 285] width 13 height 13
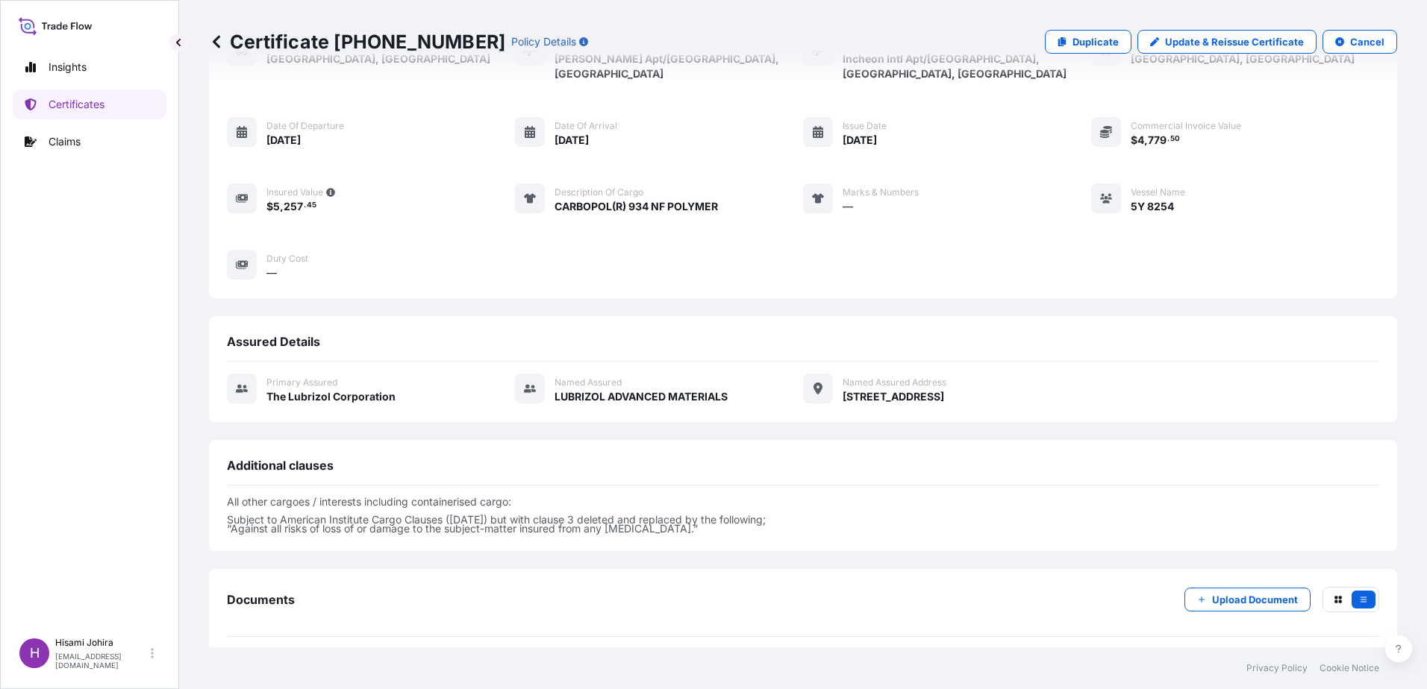
scroll to position [245, 0]
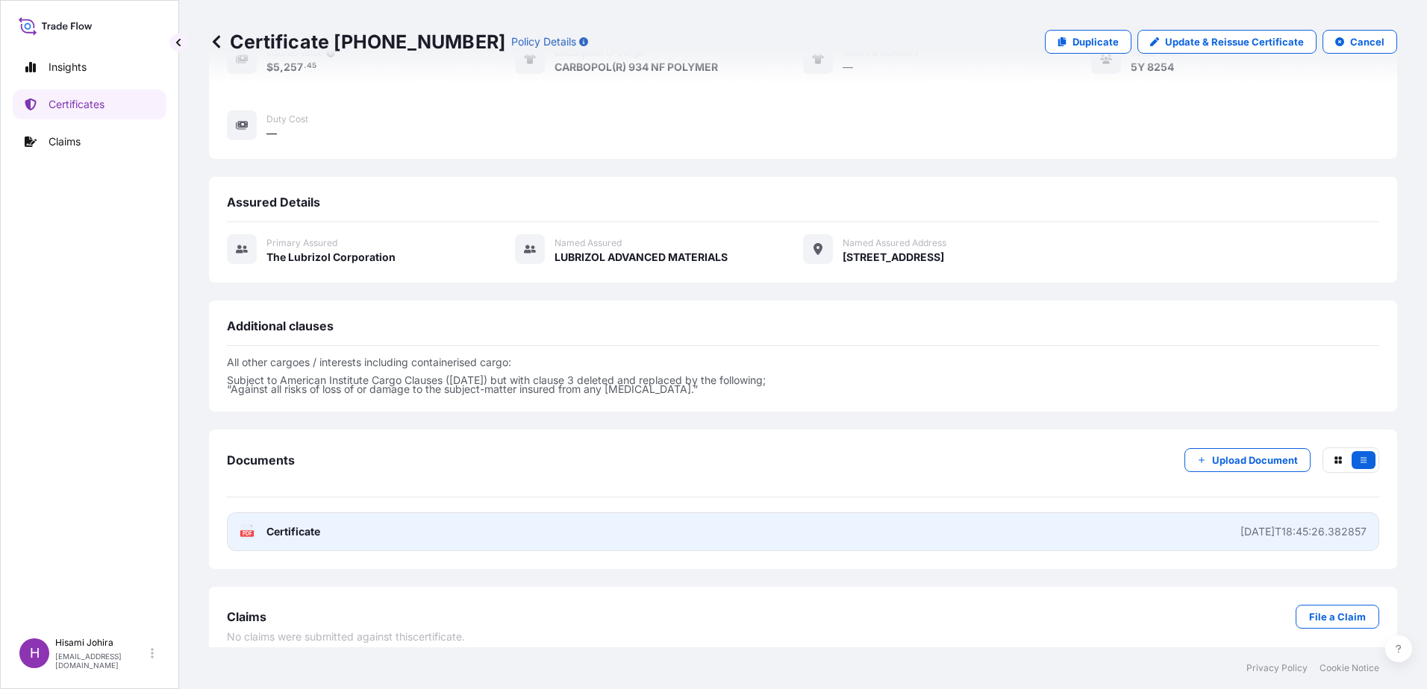
click at [323, 513] on link "PDF Certificate 2025-10-08T18:45:26.382857" at bounding box center [803, 532] width 1152 height 39
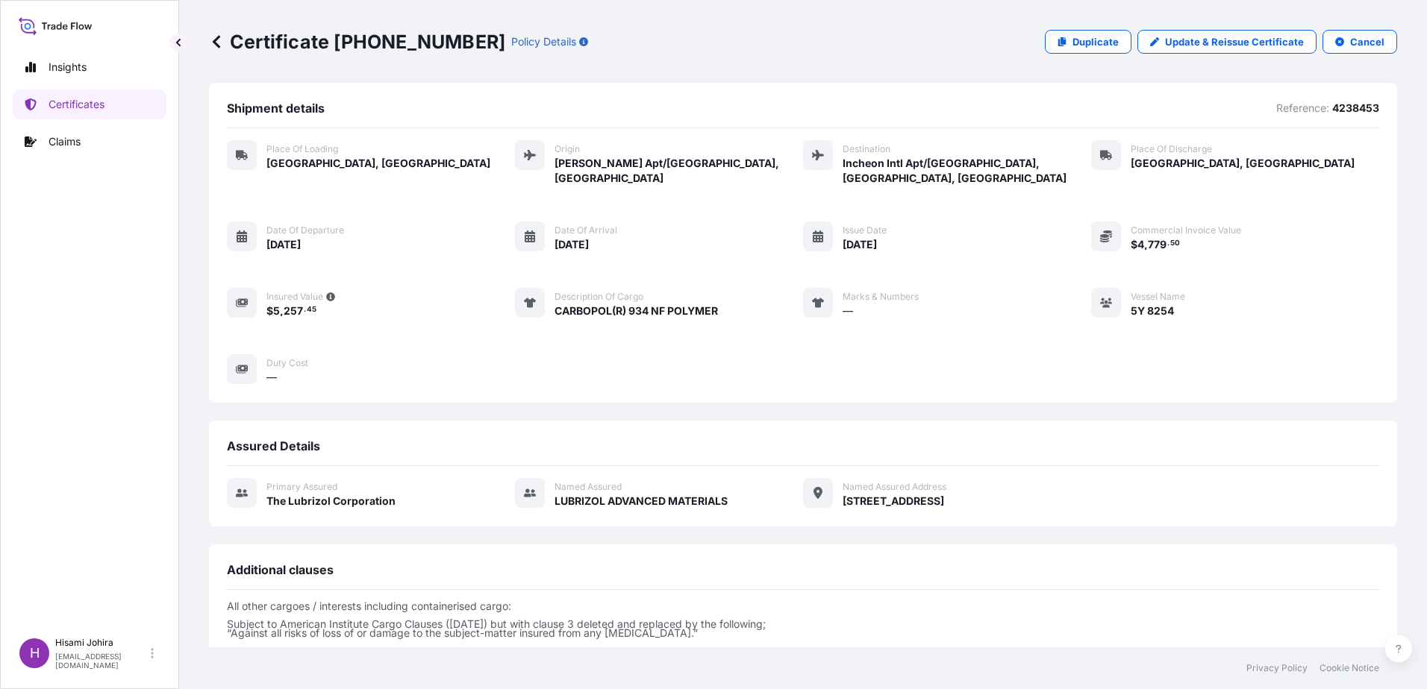
scroll to position [0, 0]
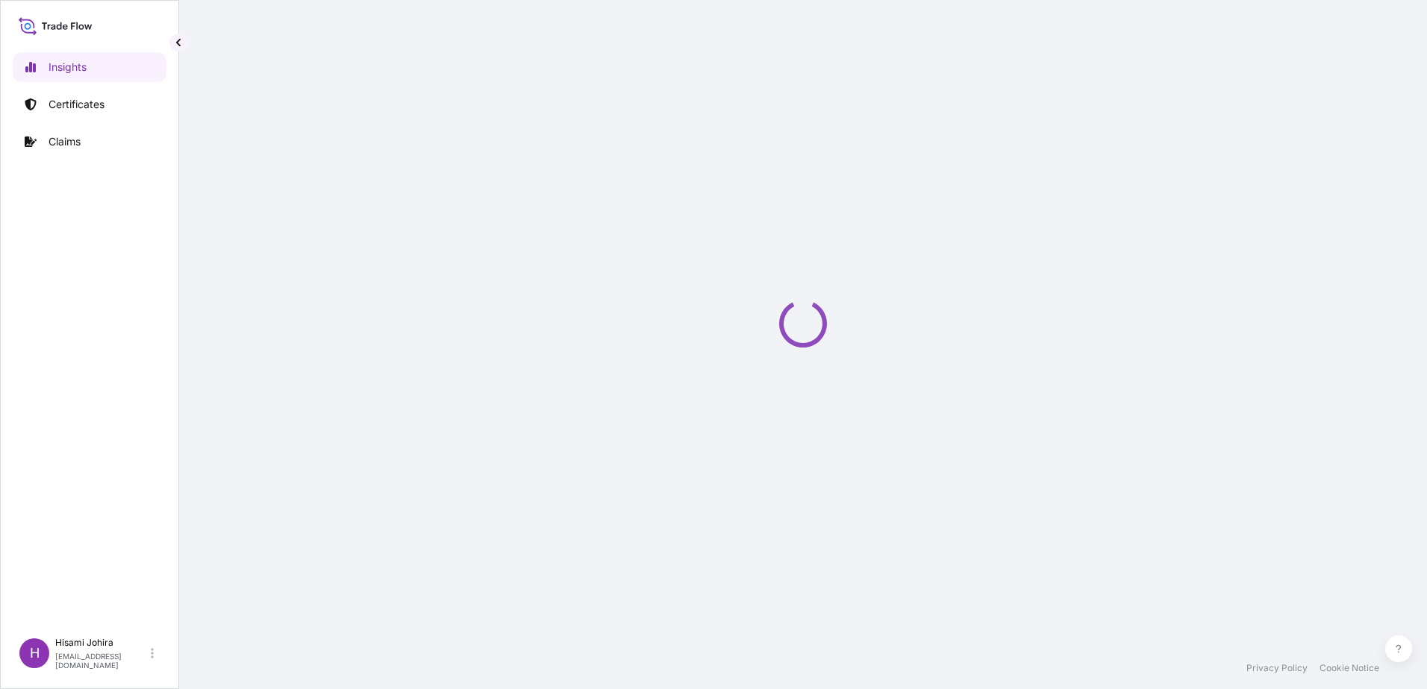
select select "2025"
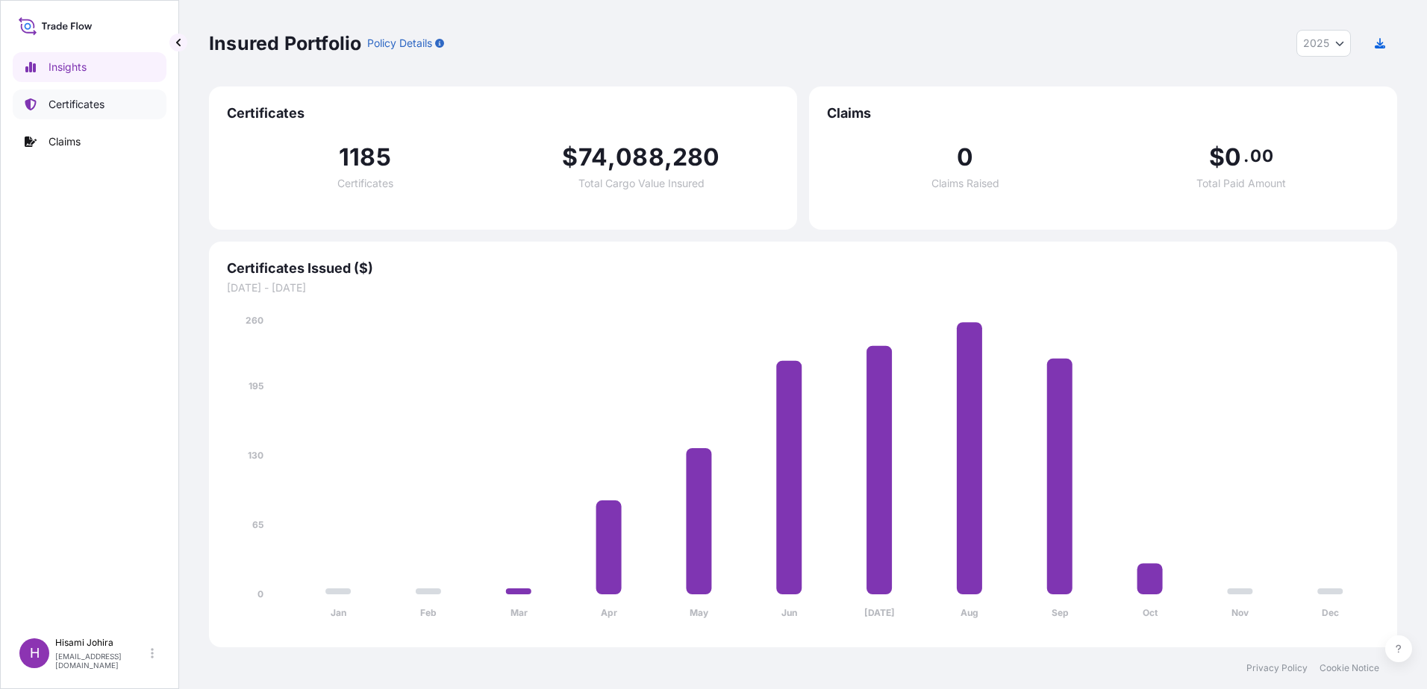
click at [110, 98] on link "Certificates" at bounding box center [90, 105] width 154 height 30
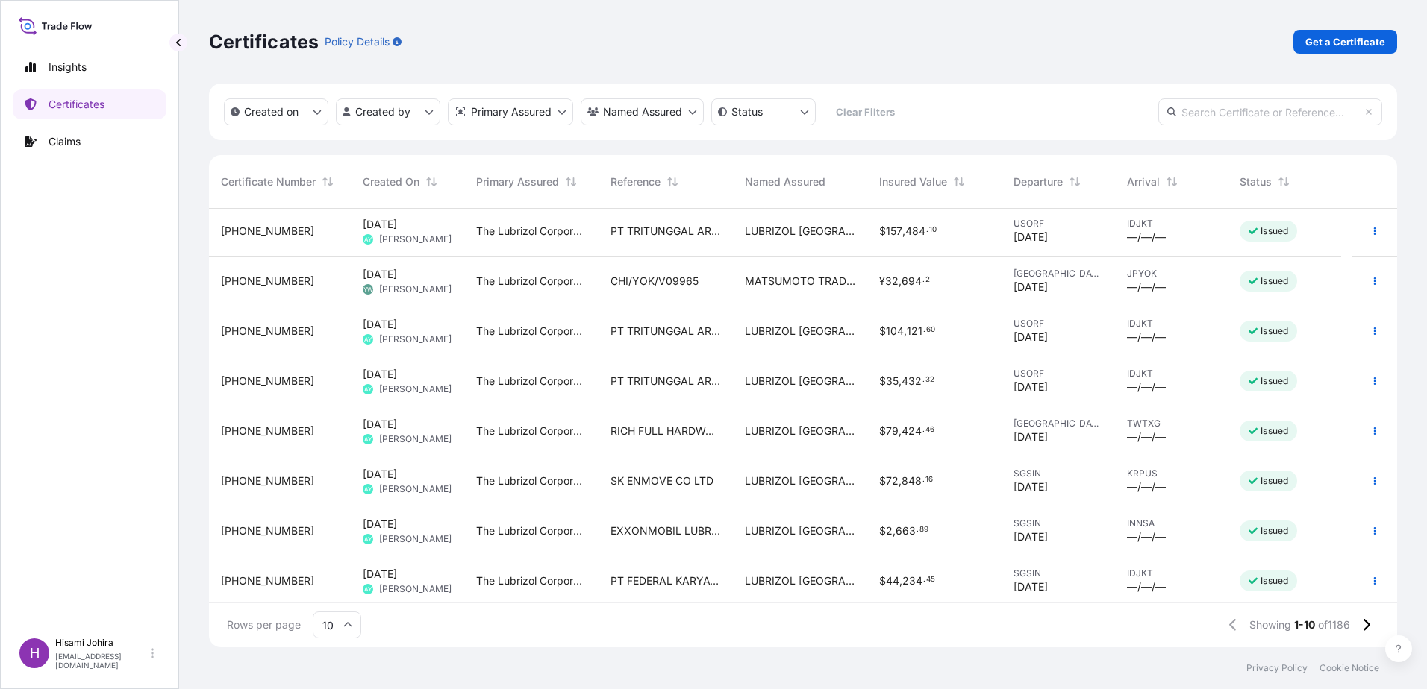
scroll to position [107, 0]
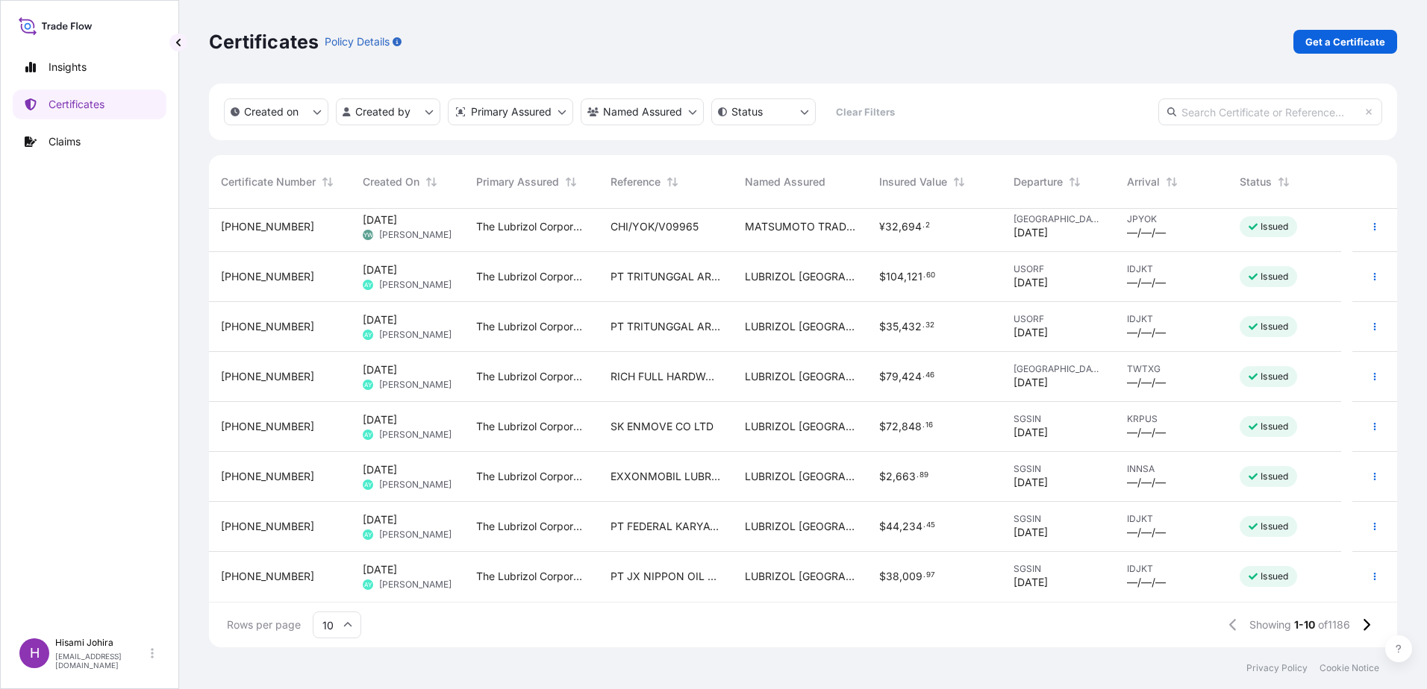
click at [428, 97] on div "Created on Created by Primary Assured Named Assured Status Clear Filters" at bounding box center [803, 112] width 1188 height 57
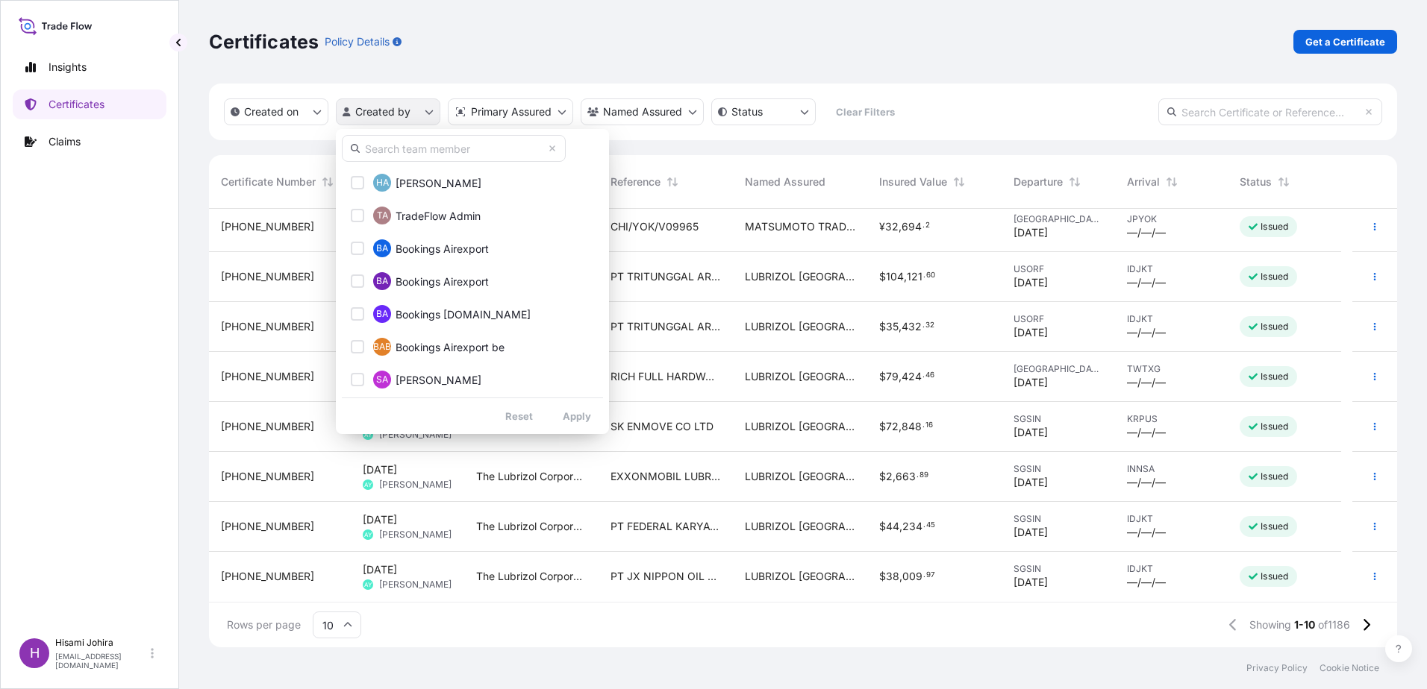
click at [427, 109] on html "Insights Certificates Claims H [PERSON_NAME] [PERSON_NAME][EMAIL_ADDRESS][DOMAI…" at bounding box center [713, 344] width 1427 height 689
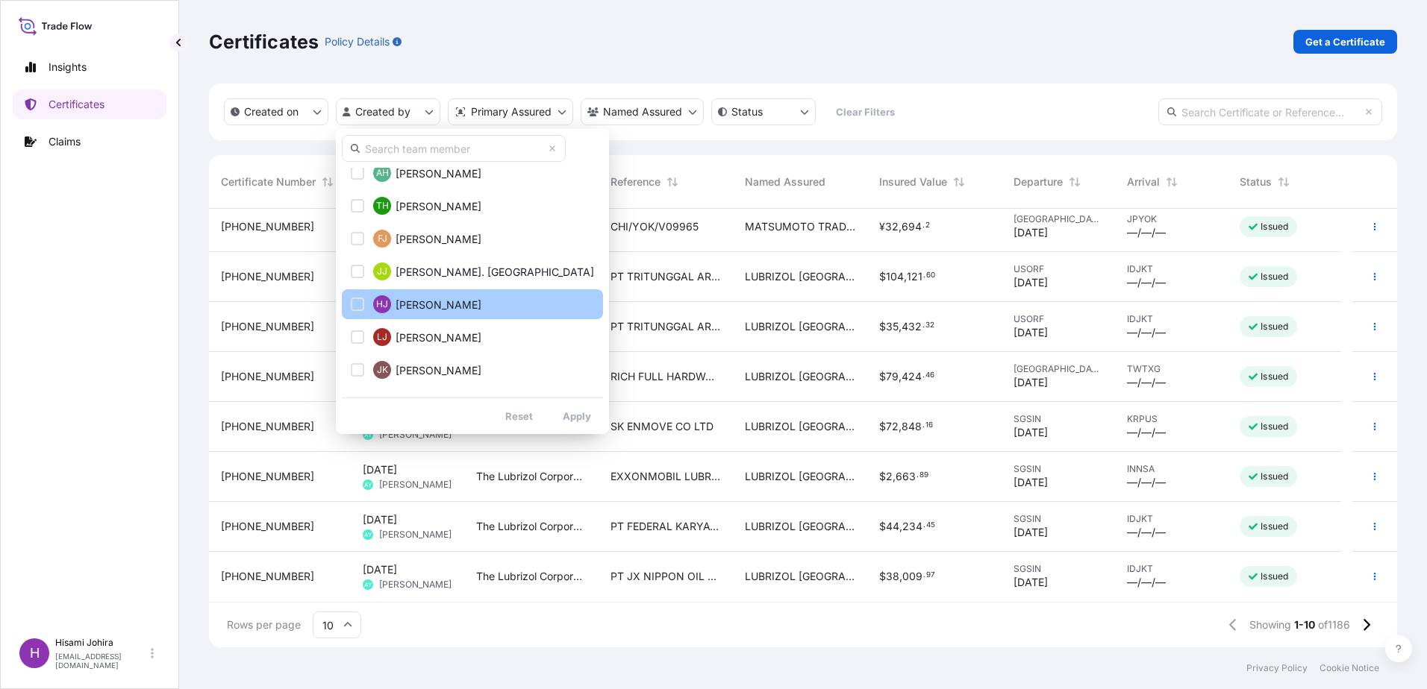
scroll to position [821, 0]
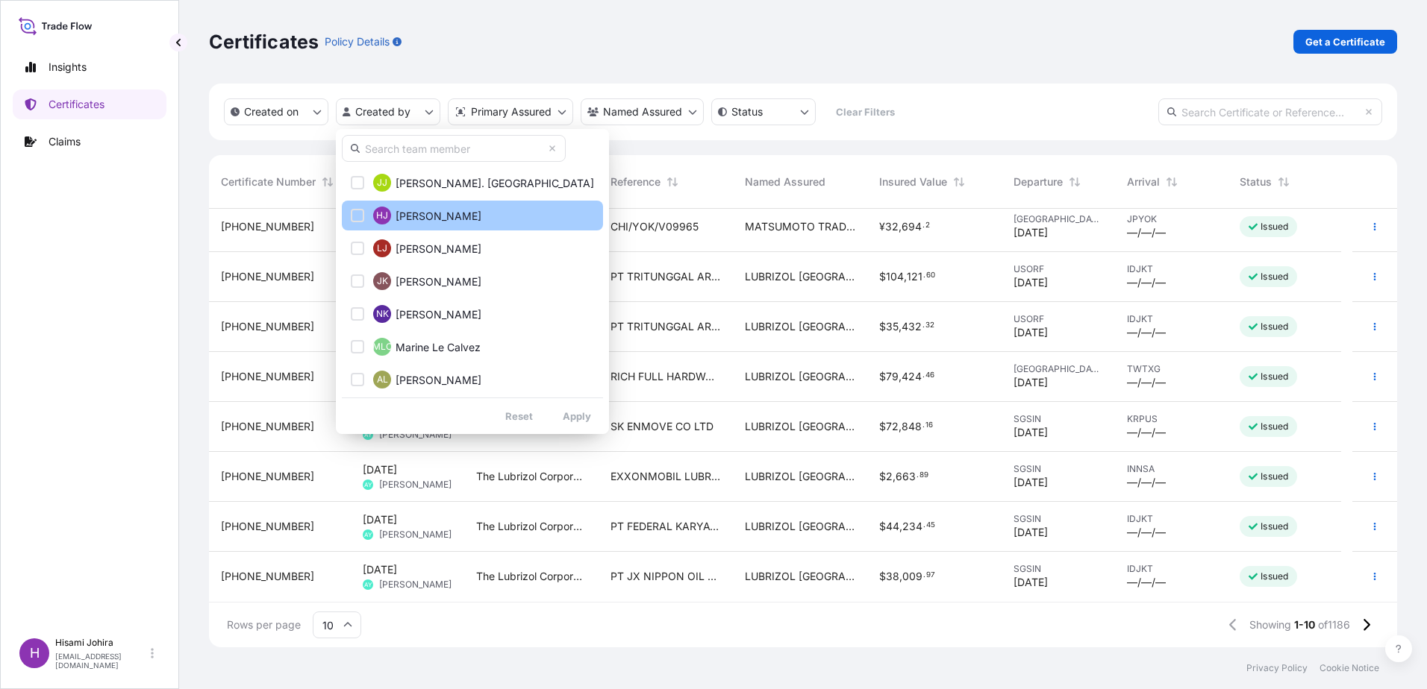
click at [360, 220] on div "Select Option" at bounding box center [357, 215] width 13 height 13
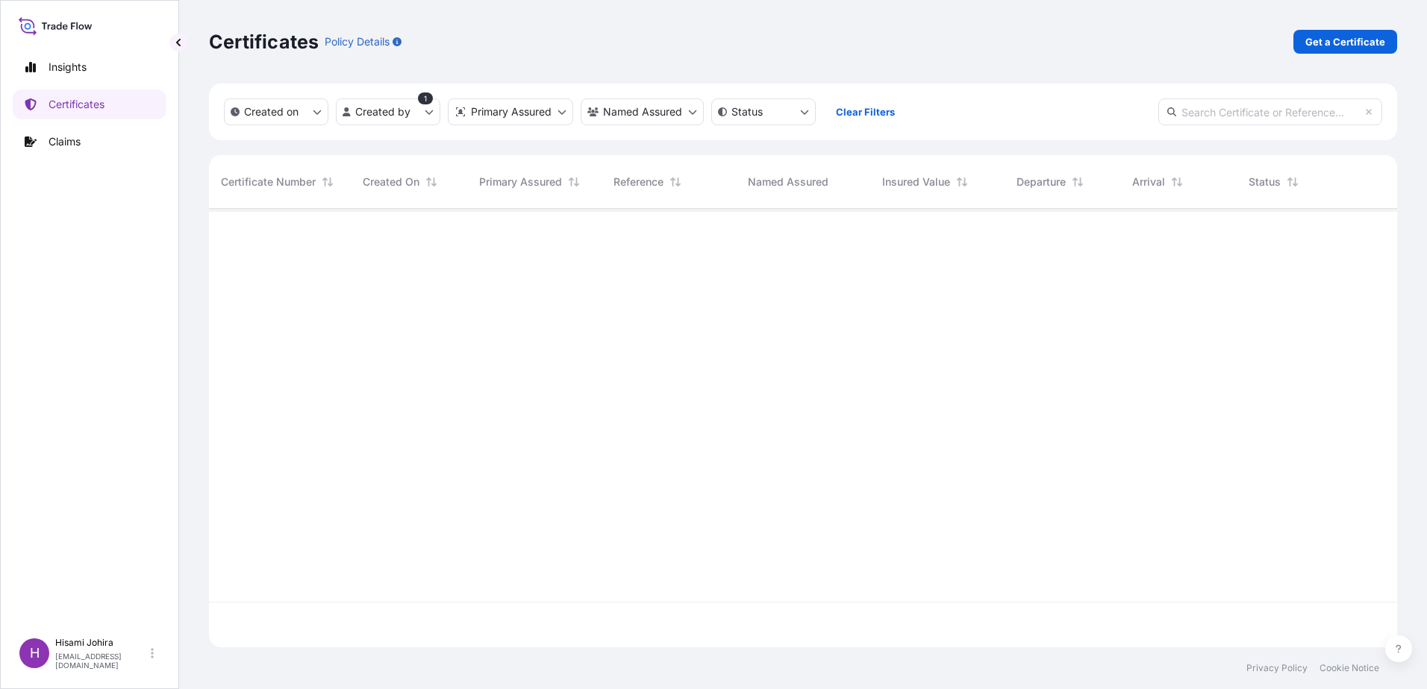
scroll to position [0, 0]
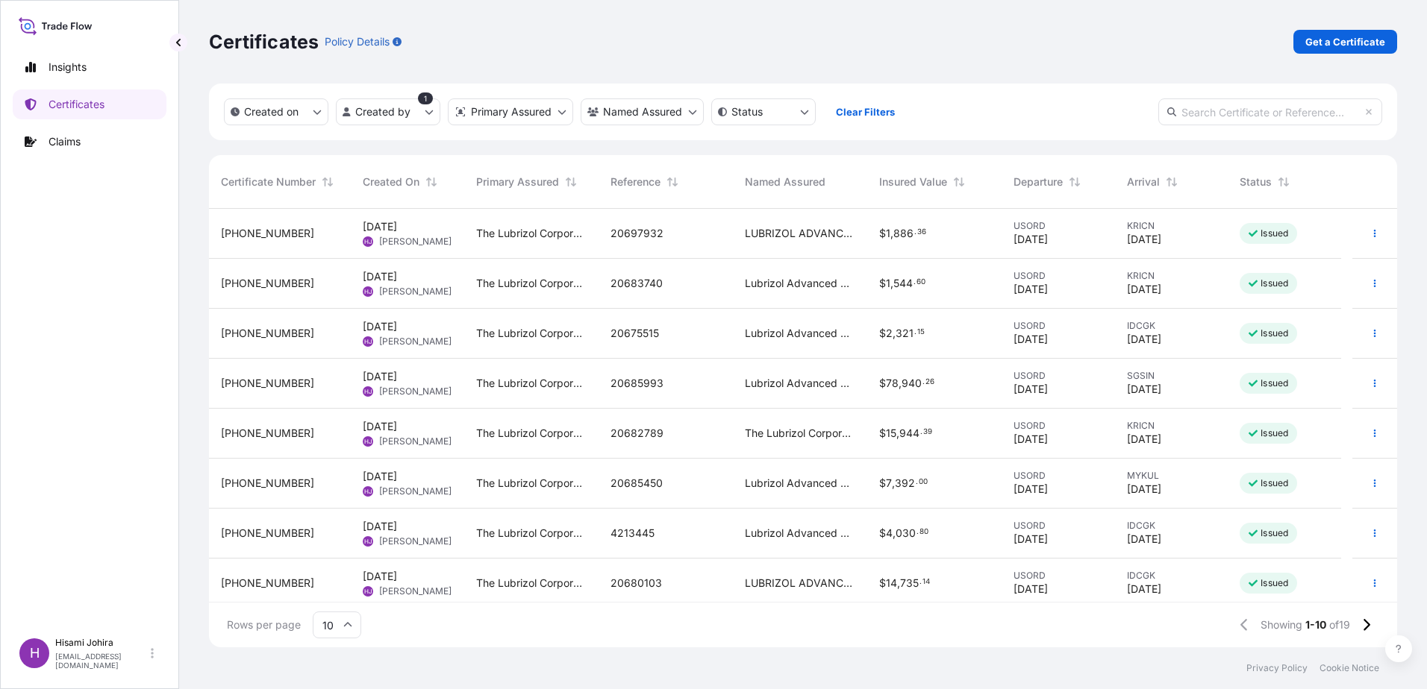
click at [249, 233] on span "[PHONE_NUMBER]" at bounding box center [267, 233] width 93 height 15
